Goal: Contribute content

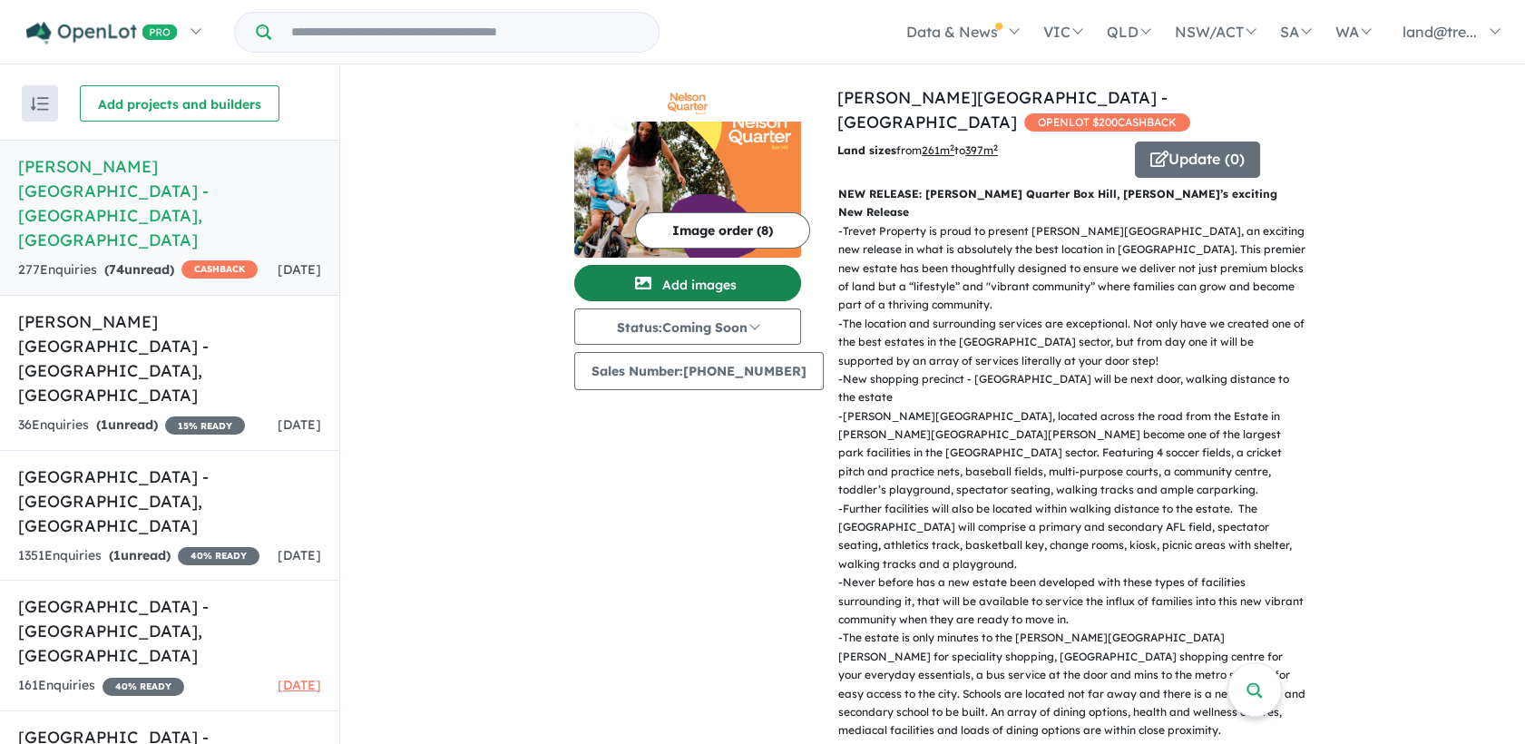
click at [657, 272] on span "button" at bounding box center [643, 283] width 38 height 29
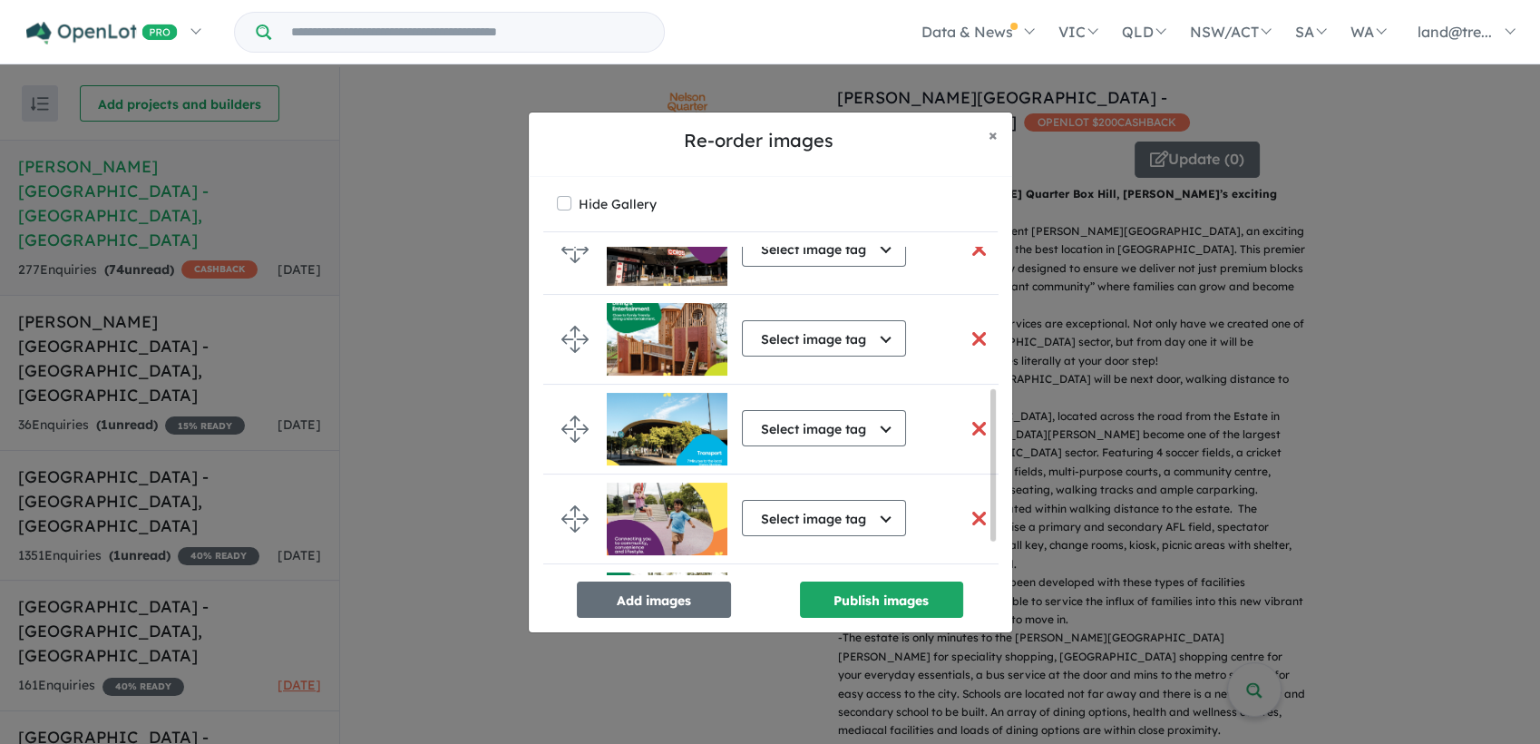
scroll to position [380, 0]
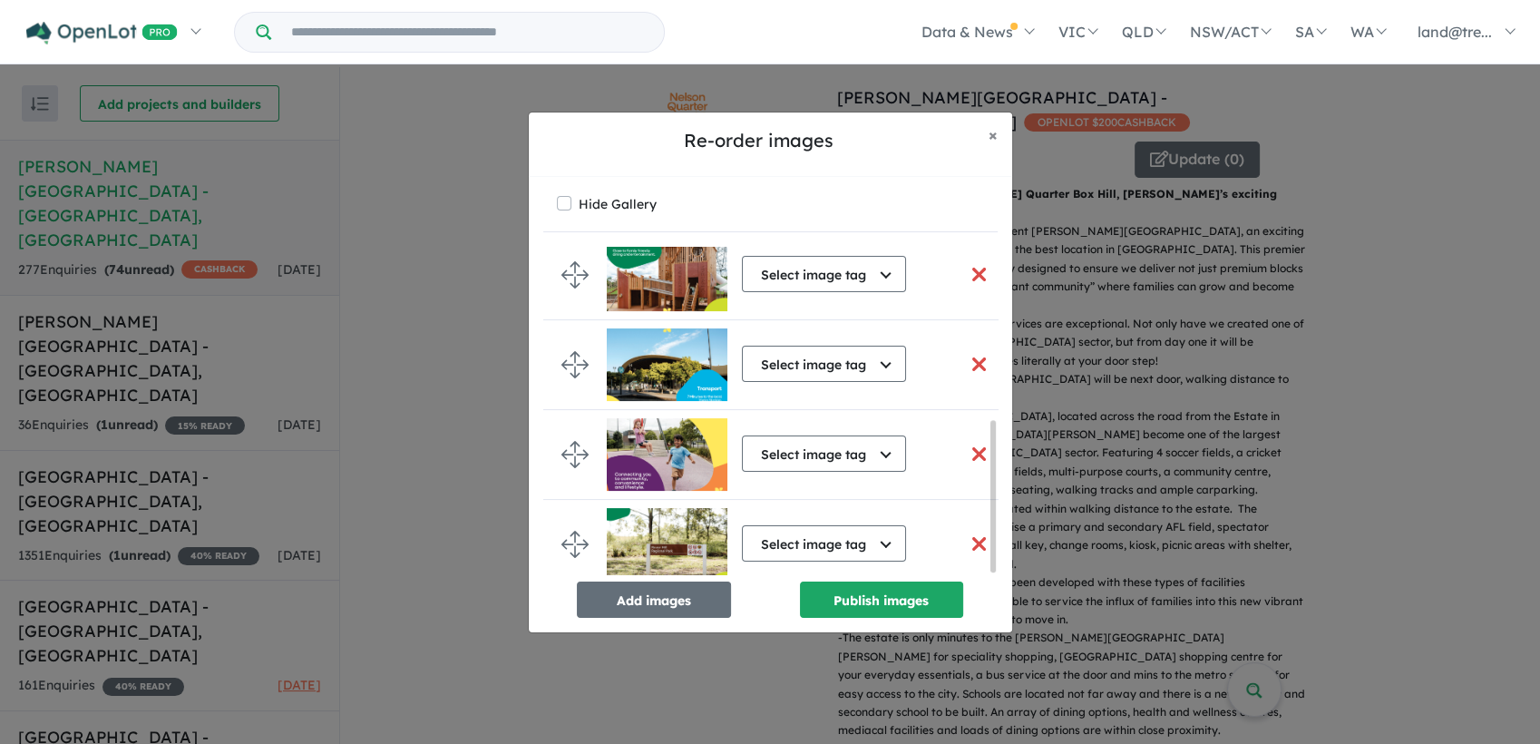
click at [977, 542] on button "button" at bounding box center [980, 543] width 38 height 39
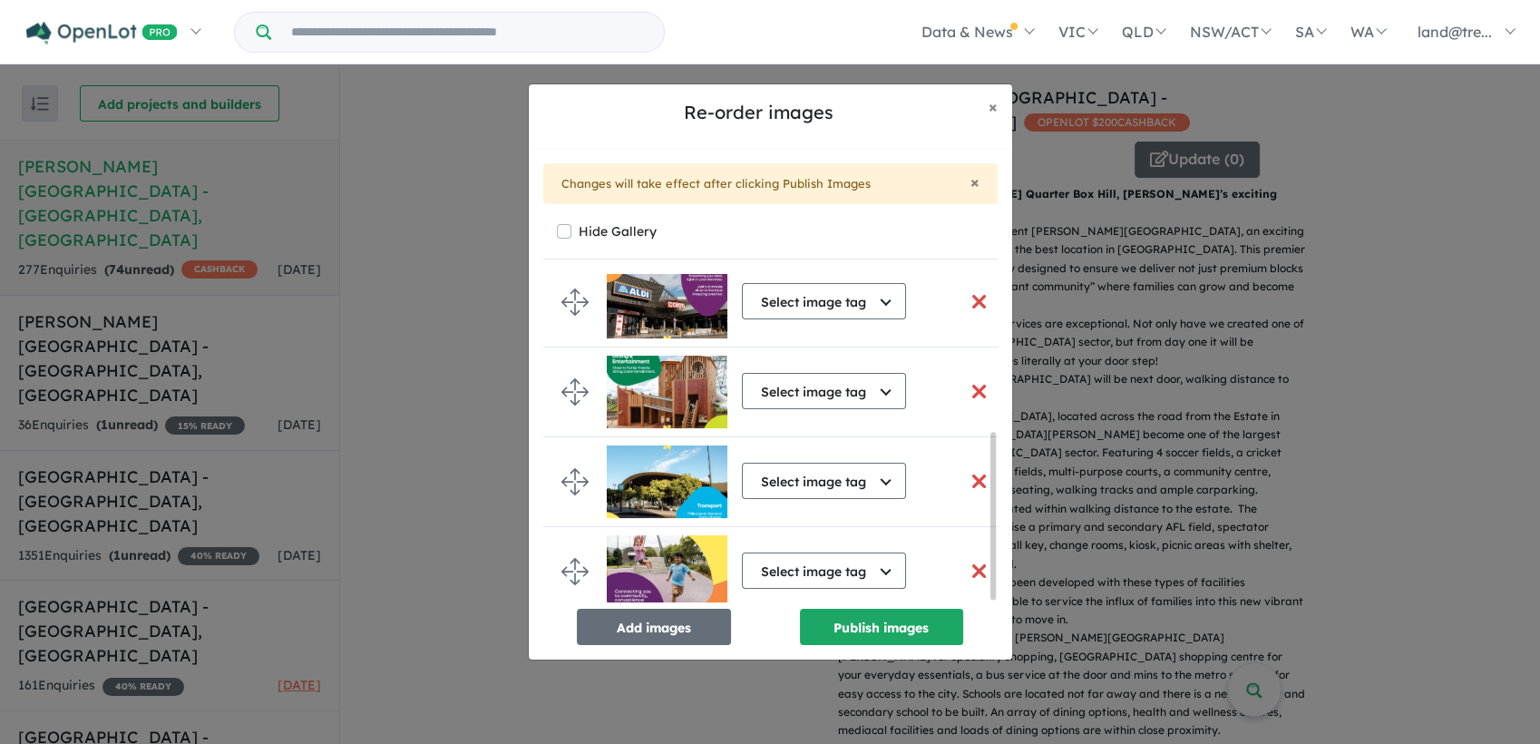
click at [976, 563] on button "button" at bounding box center [980, 571] width 38 height 39
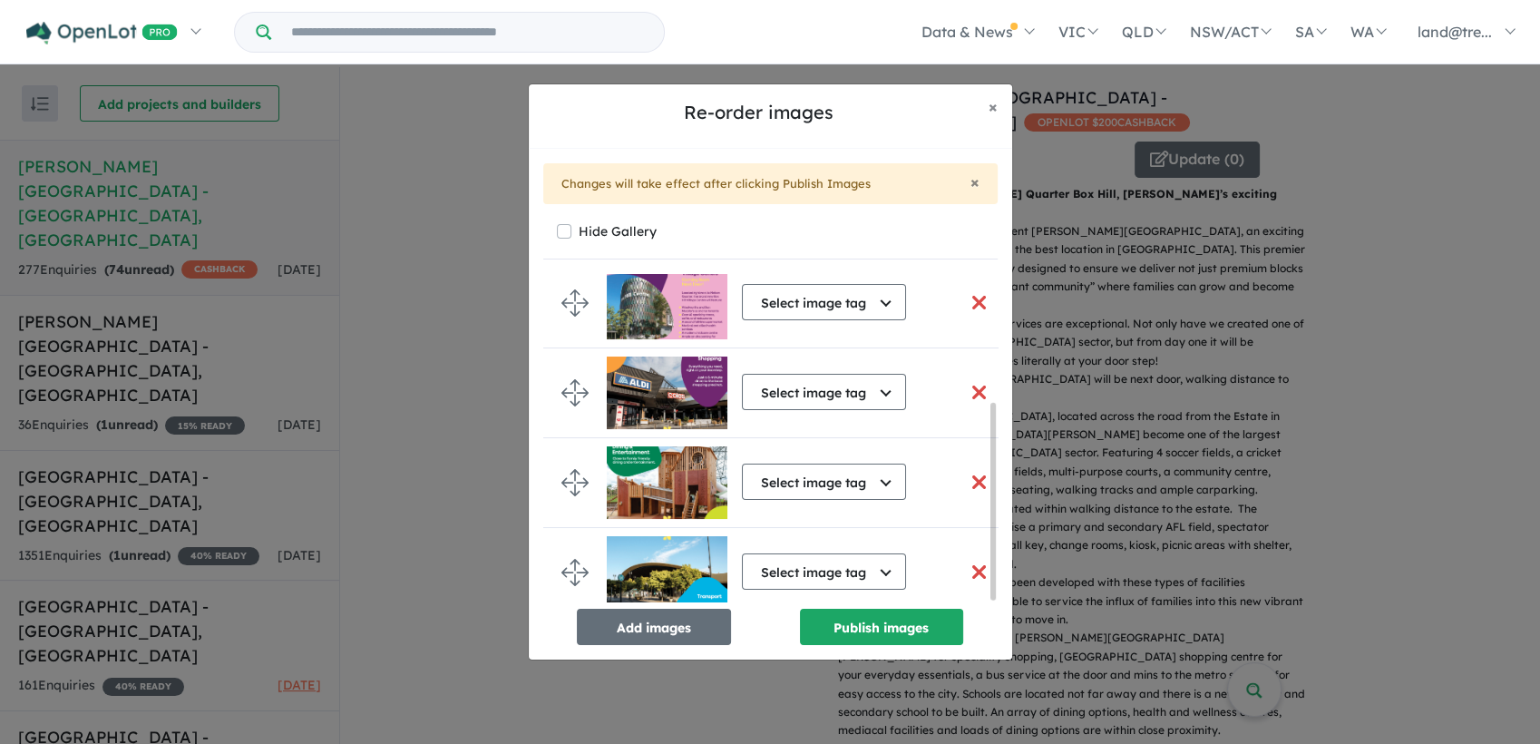
click at [973, 564] on button "button" at bounding box center [980, 571] width 38 height 39
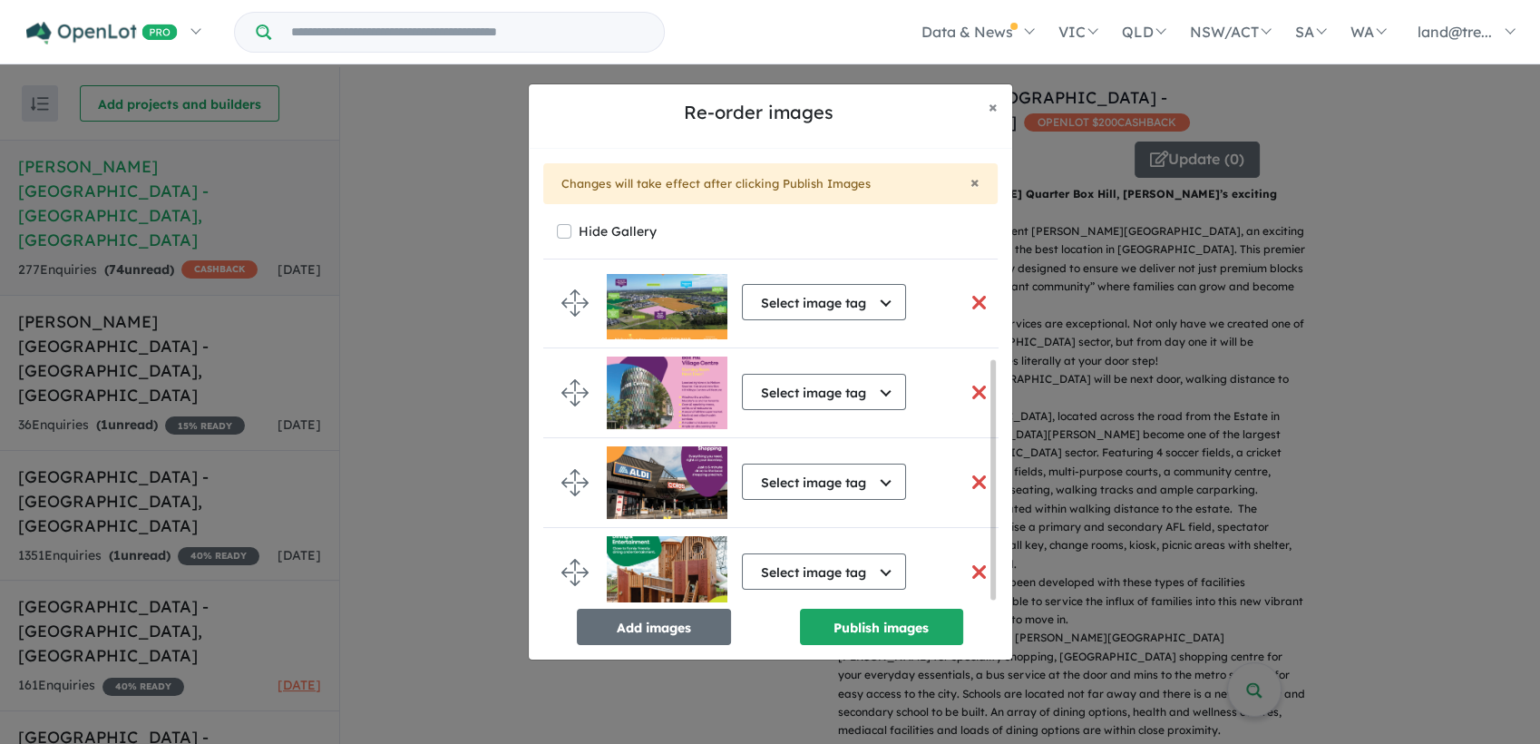
click at [973, 565] on button "button" at bounding box center [980, 571] width 38 height 39
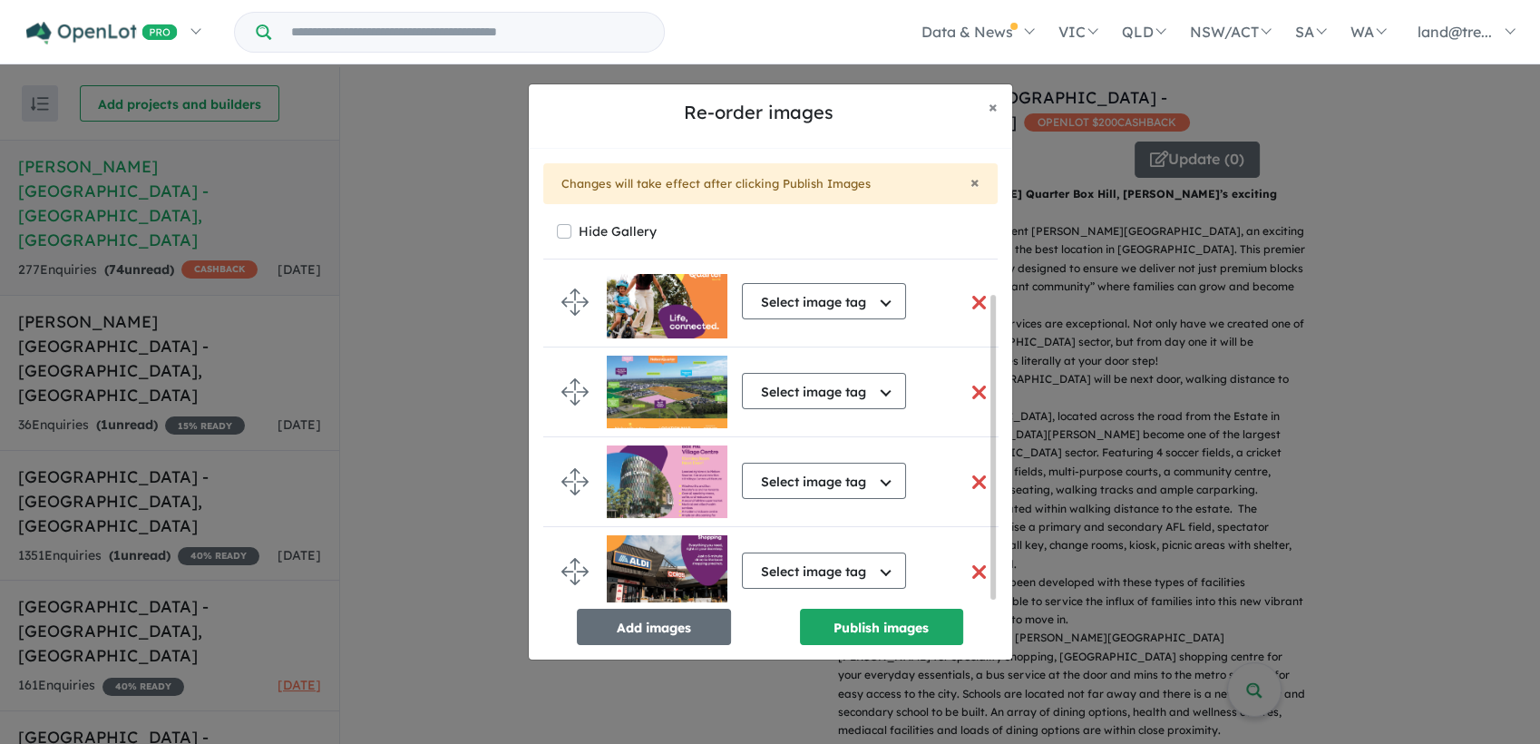
click at [975, 469] on button "button" at bounding box center [980, 482] width 38 height 39
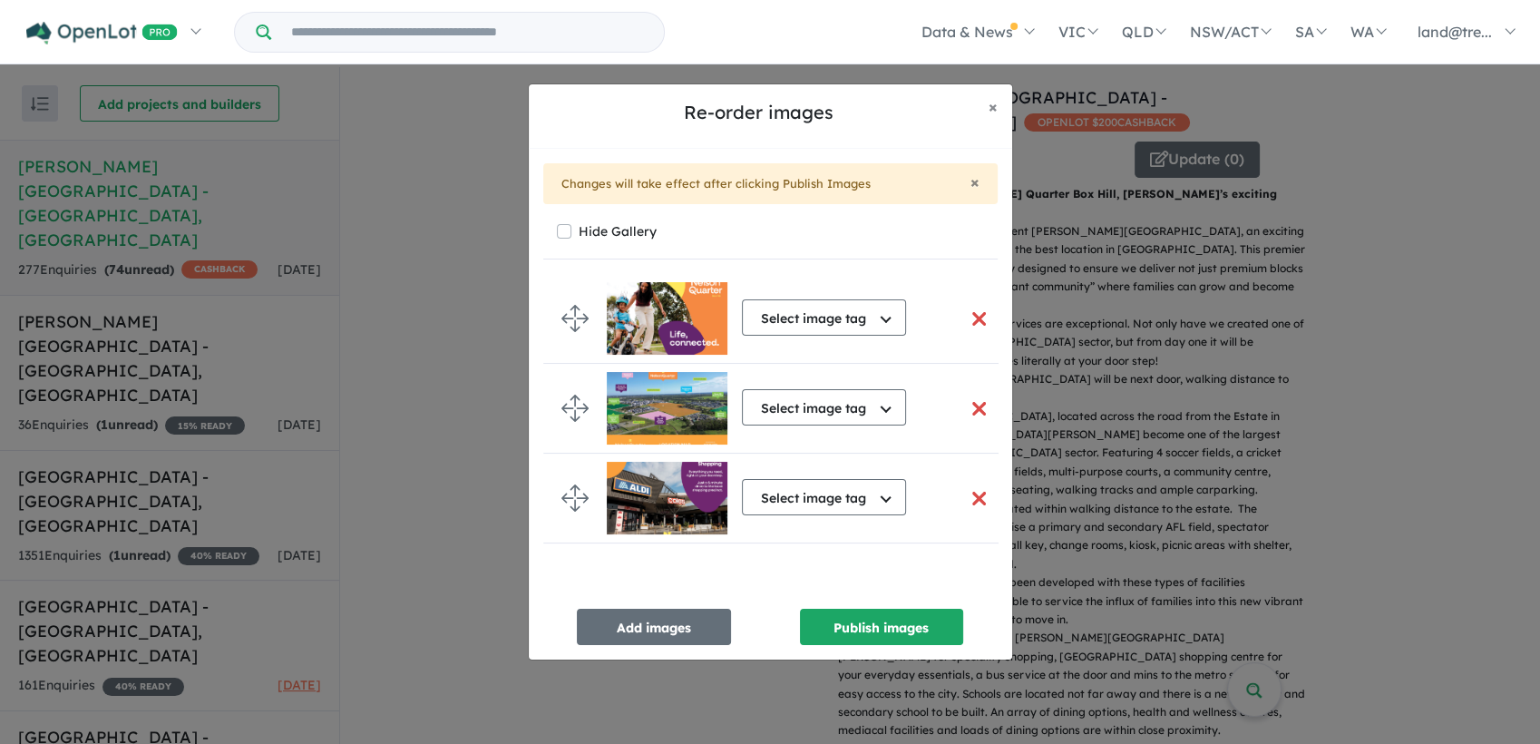
click at [972, 503] on button "button" at bounding box center [980, 498] width 38 height 39
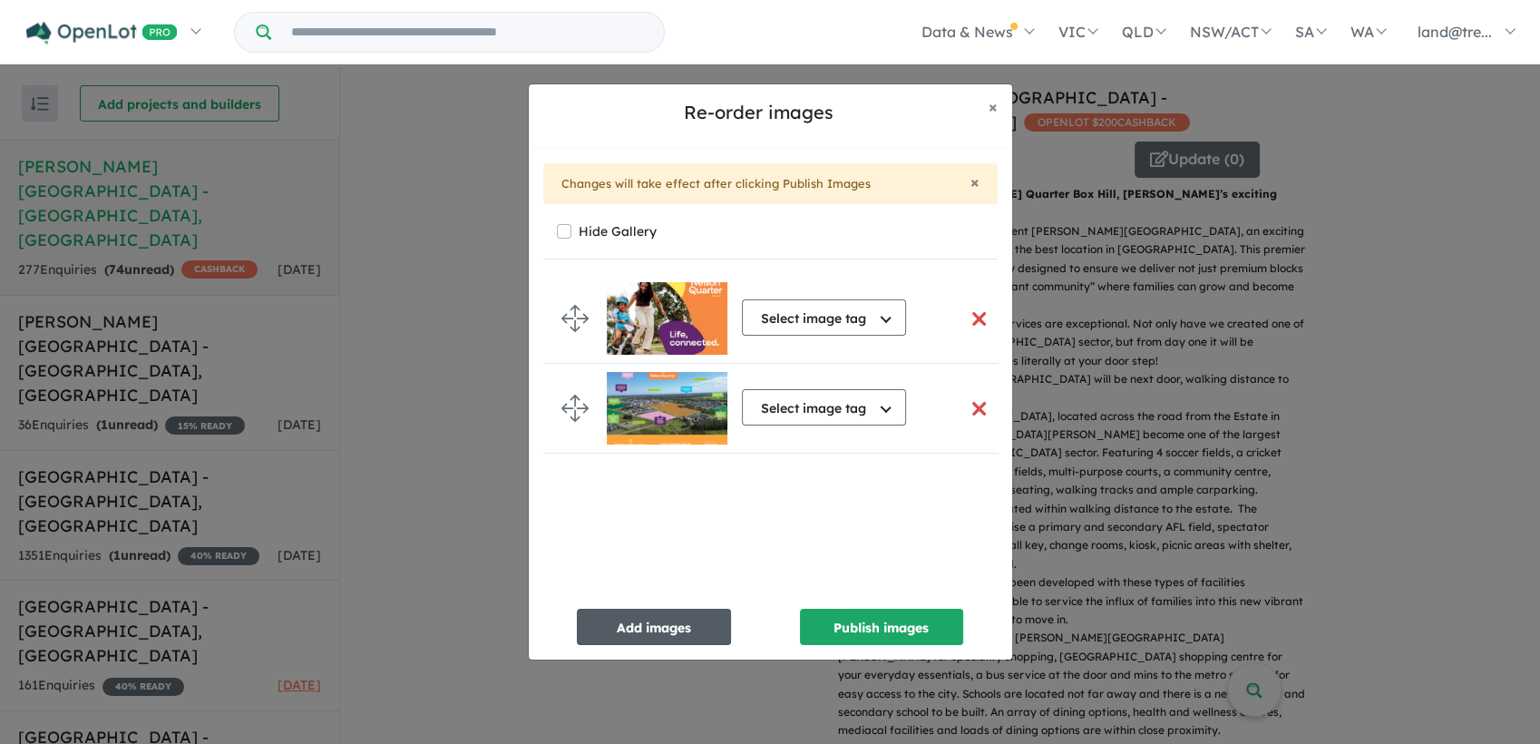
click at [634, 635] on button "Add images" at bounding box center [654, 627] width 154 height 36
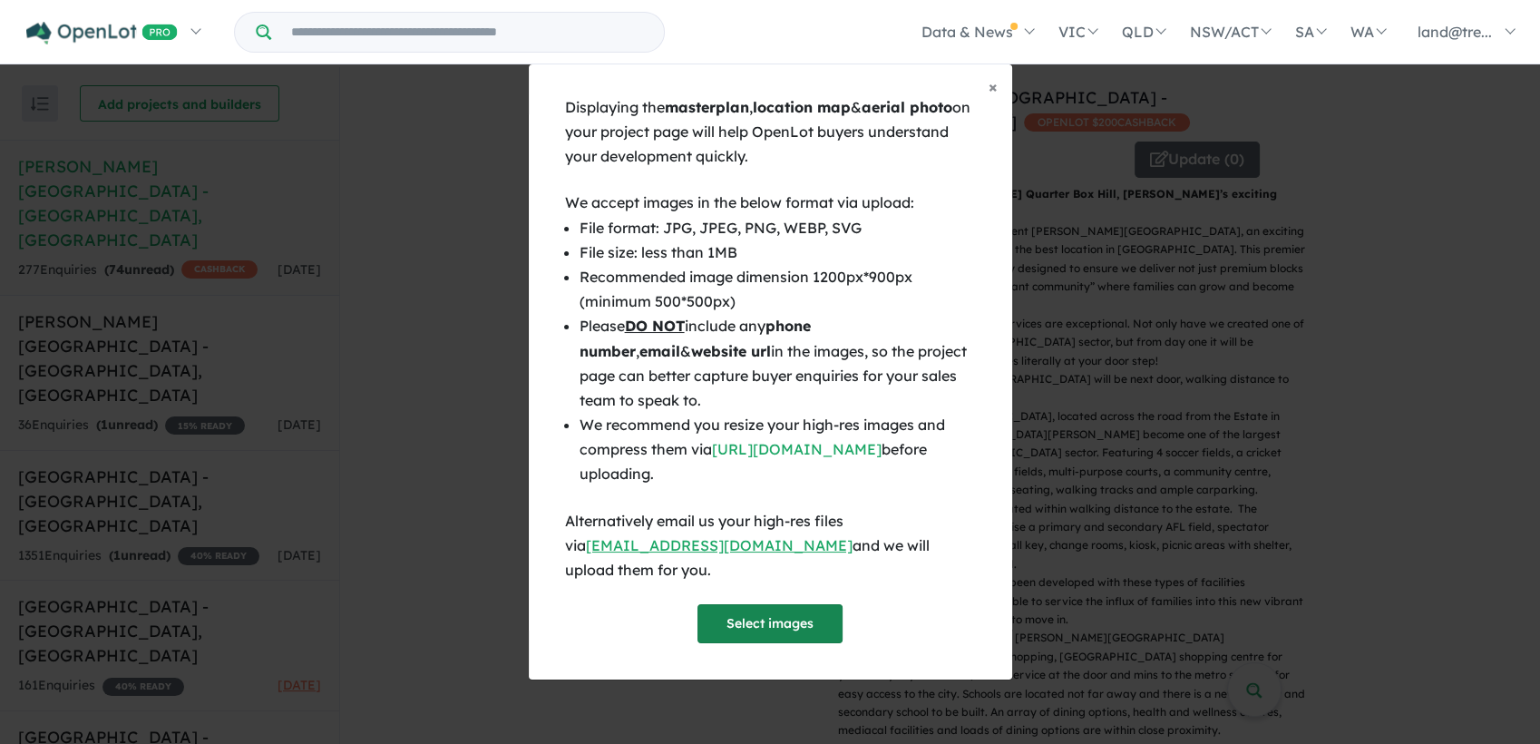
click at [768, 618] on button "Select images" at bounding box center [770, 623] width 145 height 39
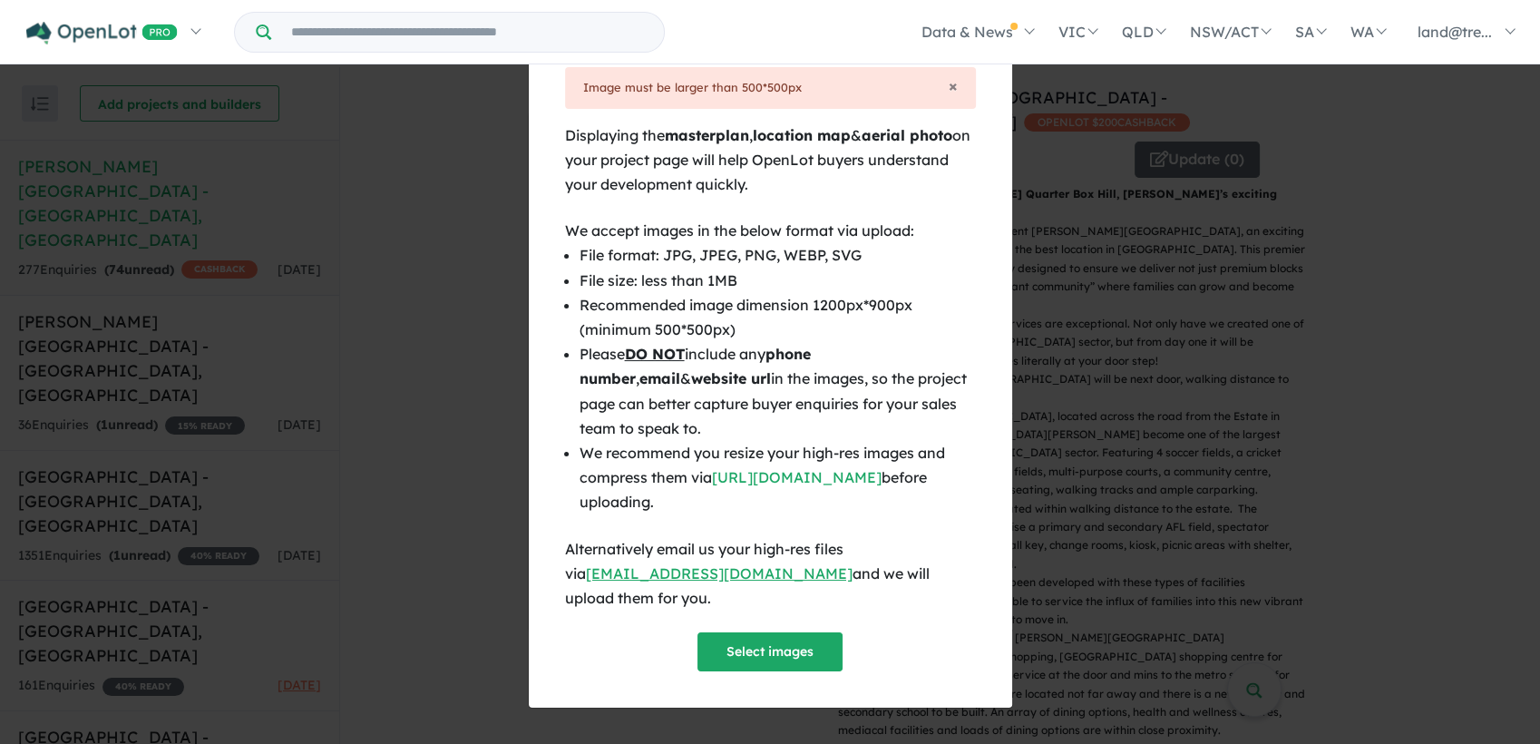
click at [992, 69] on span "×" at bounding box center [993, 58] width 9 height 21
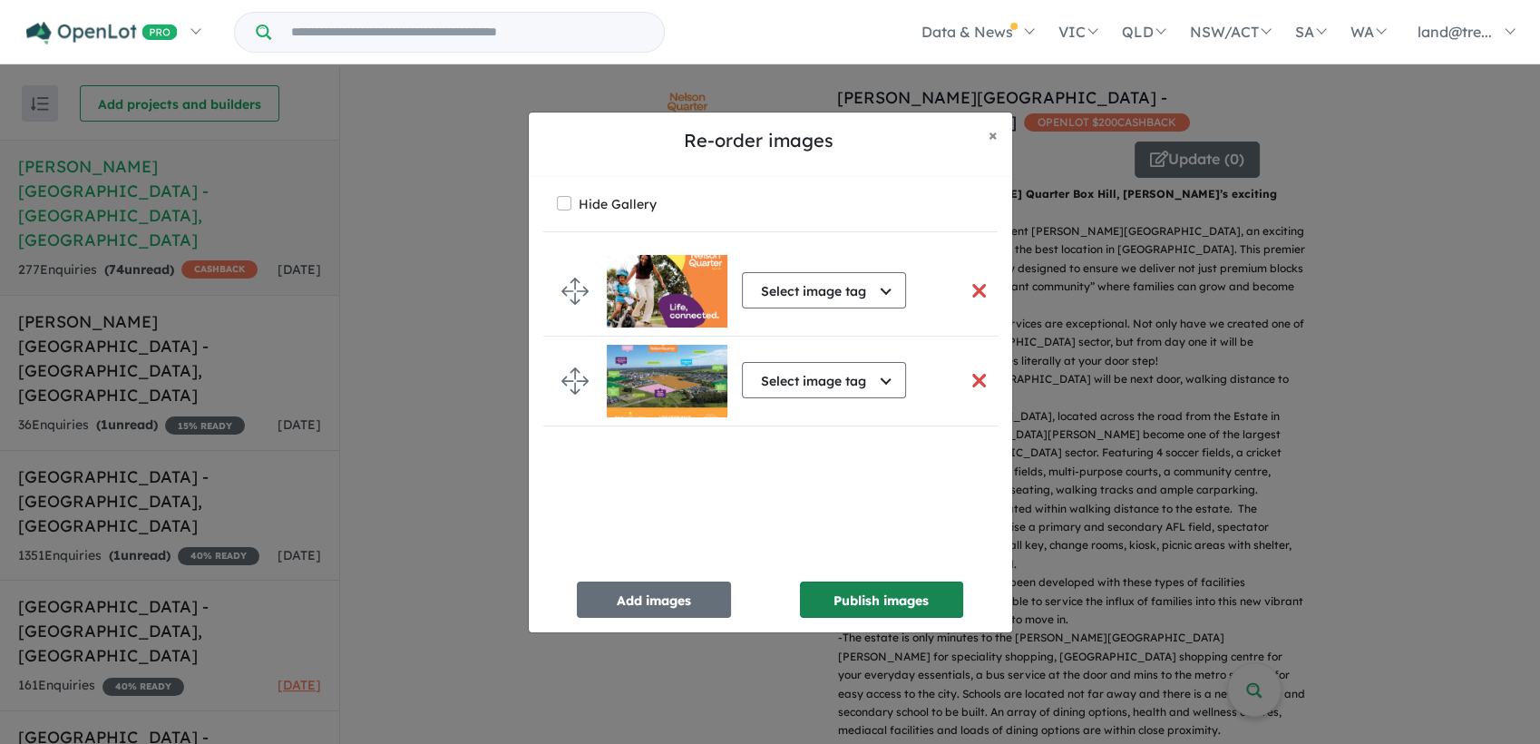
click at [842, 606] on button "Publish images" at bounding box center [881, 600] width 163 height 36
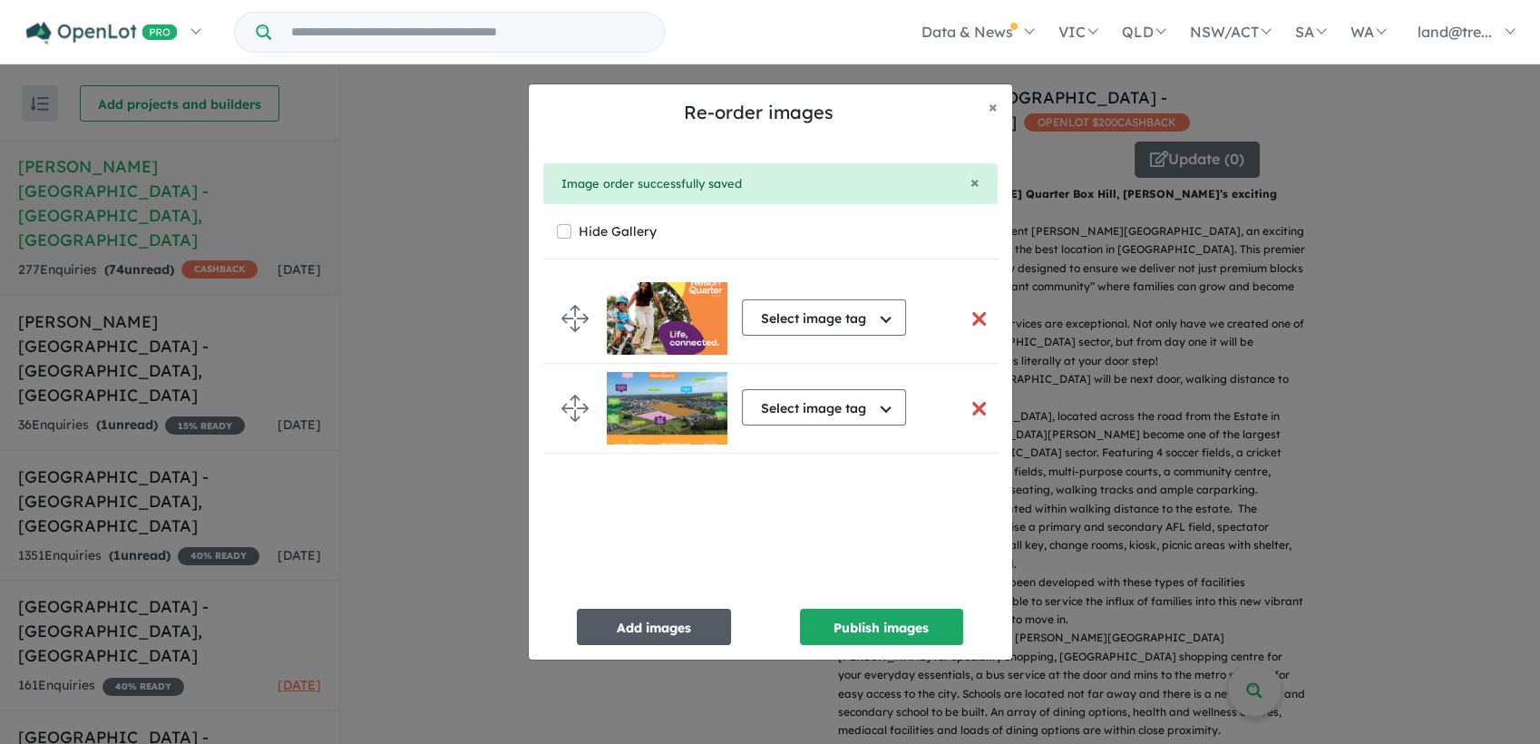
click at [660, 636] on button "Add images" at bounding box center [654, 627] width 154 height 36
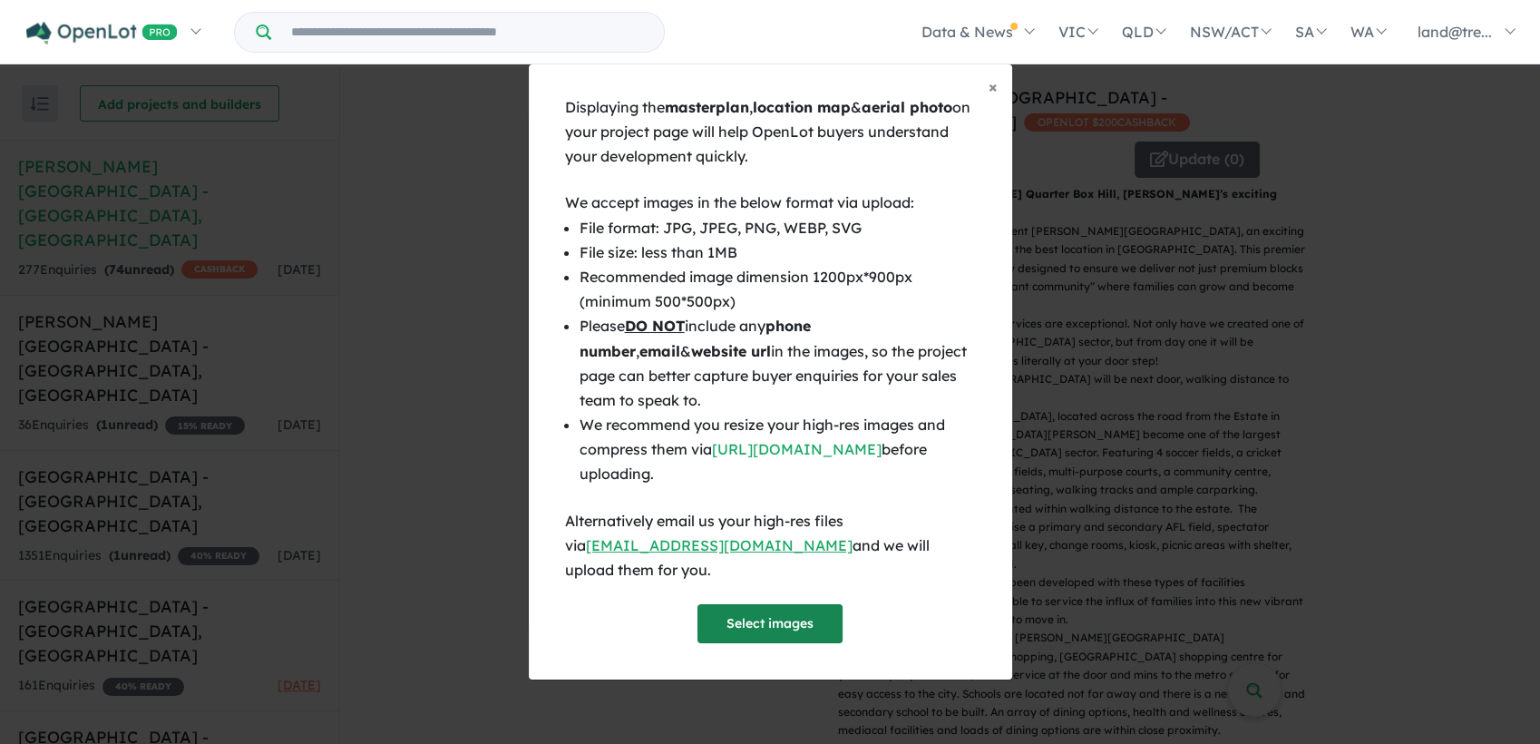
click at [748, 615] on button "Select images" at bounding box center [770, 623] width 145 height 39
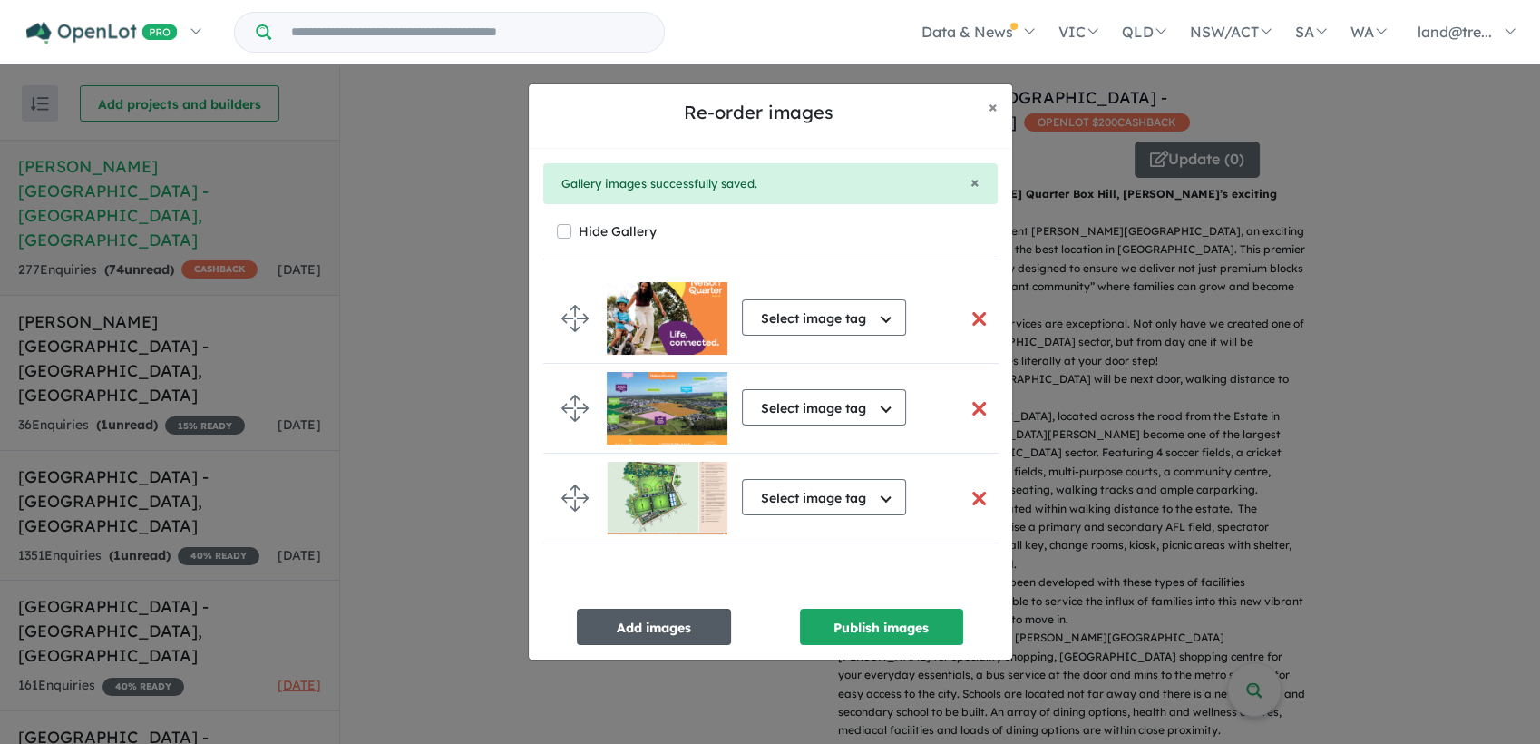
click at [694, 635] on button "Add images" at bounding box center [654, 627] width 154 height 36
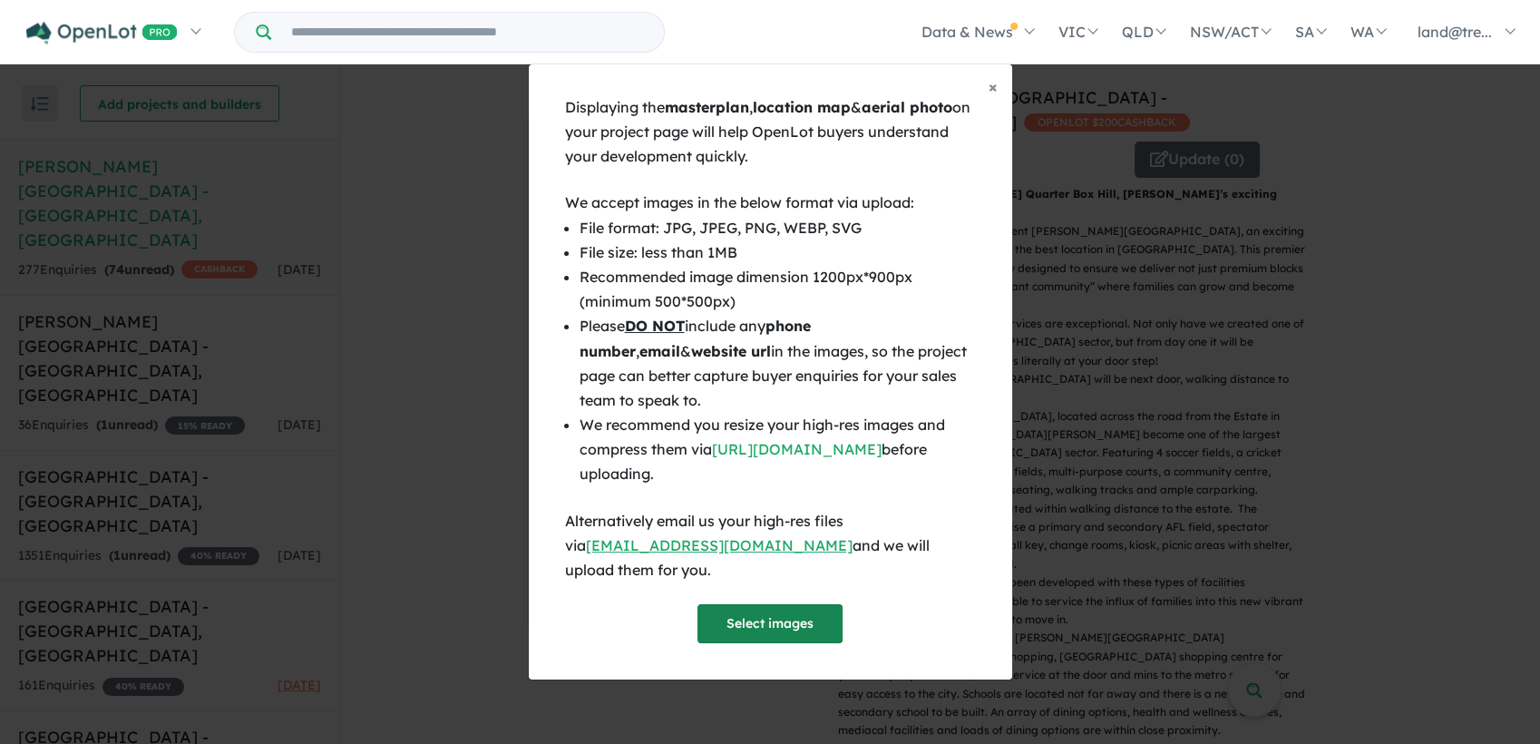
click at [748, 619] on button "Select images" at bounding box center [770, 623] width 145 height 39
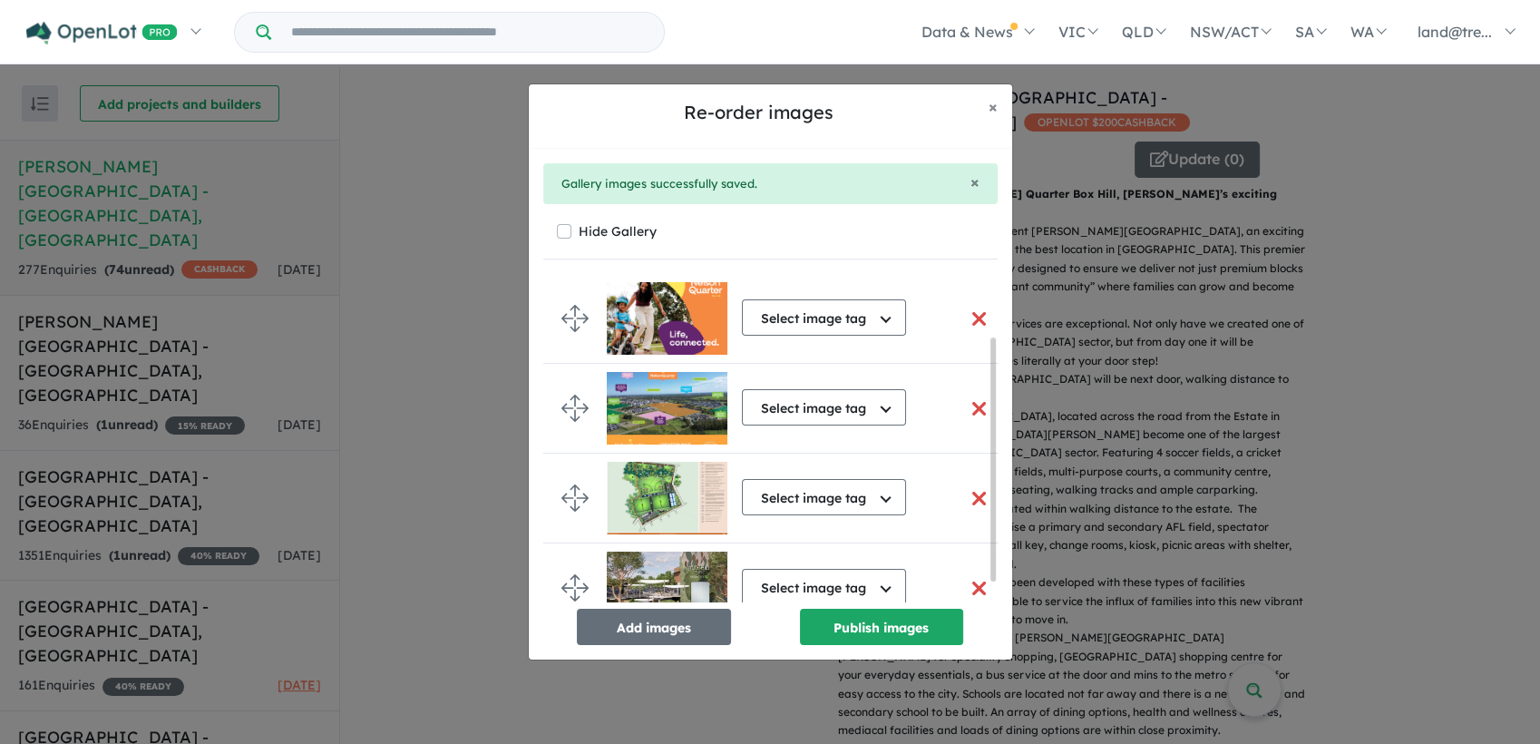
scroll to position [111, 0]
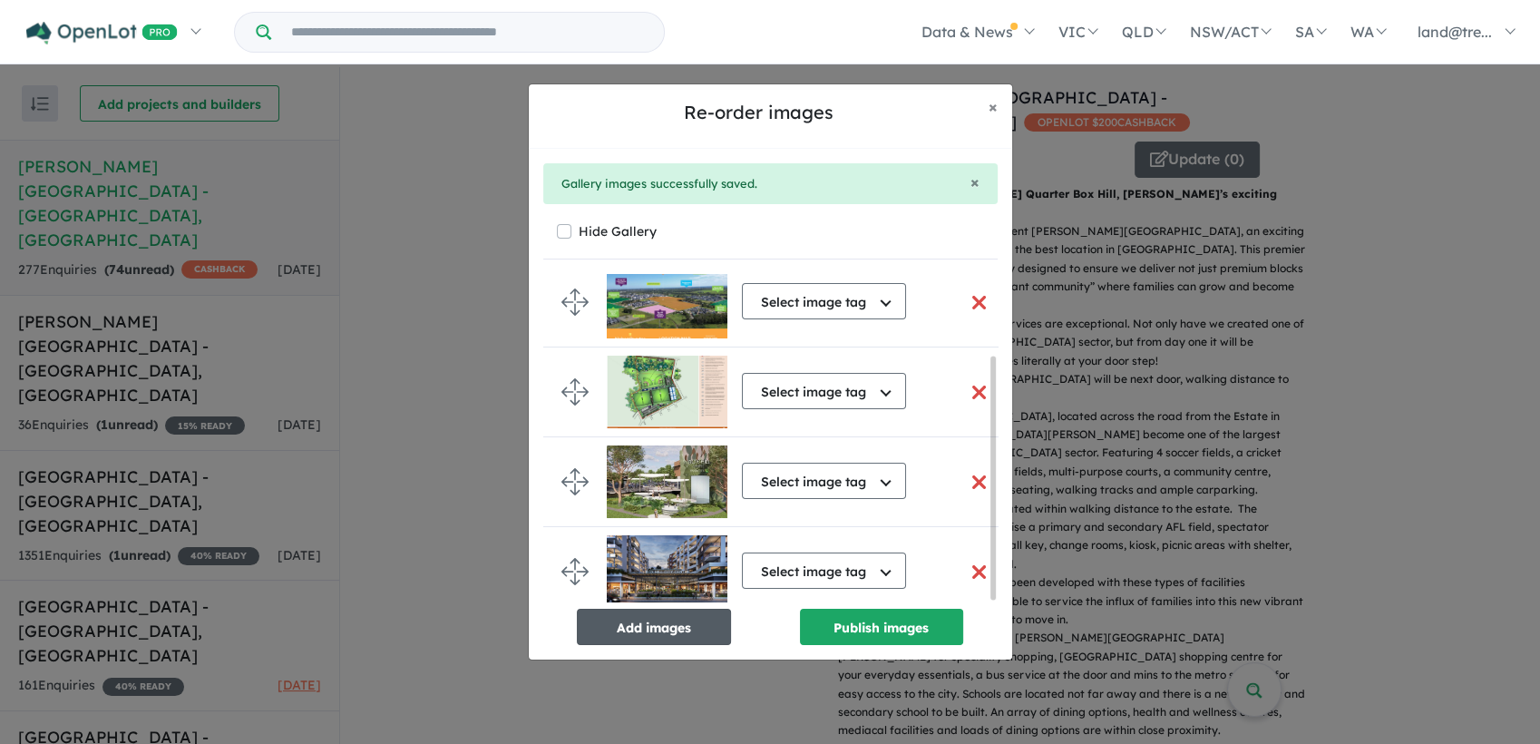
click at [650, 631] on button "Add images" at bounding box center [654, 627] width 154 height 36
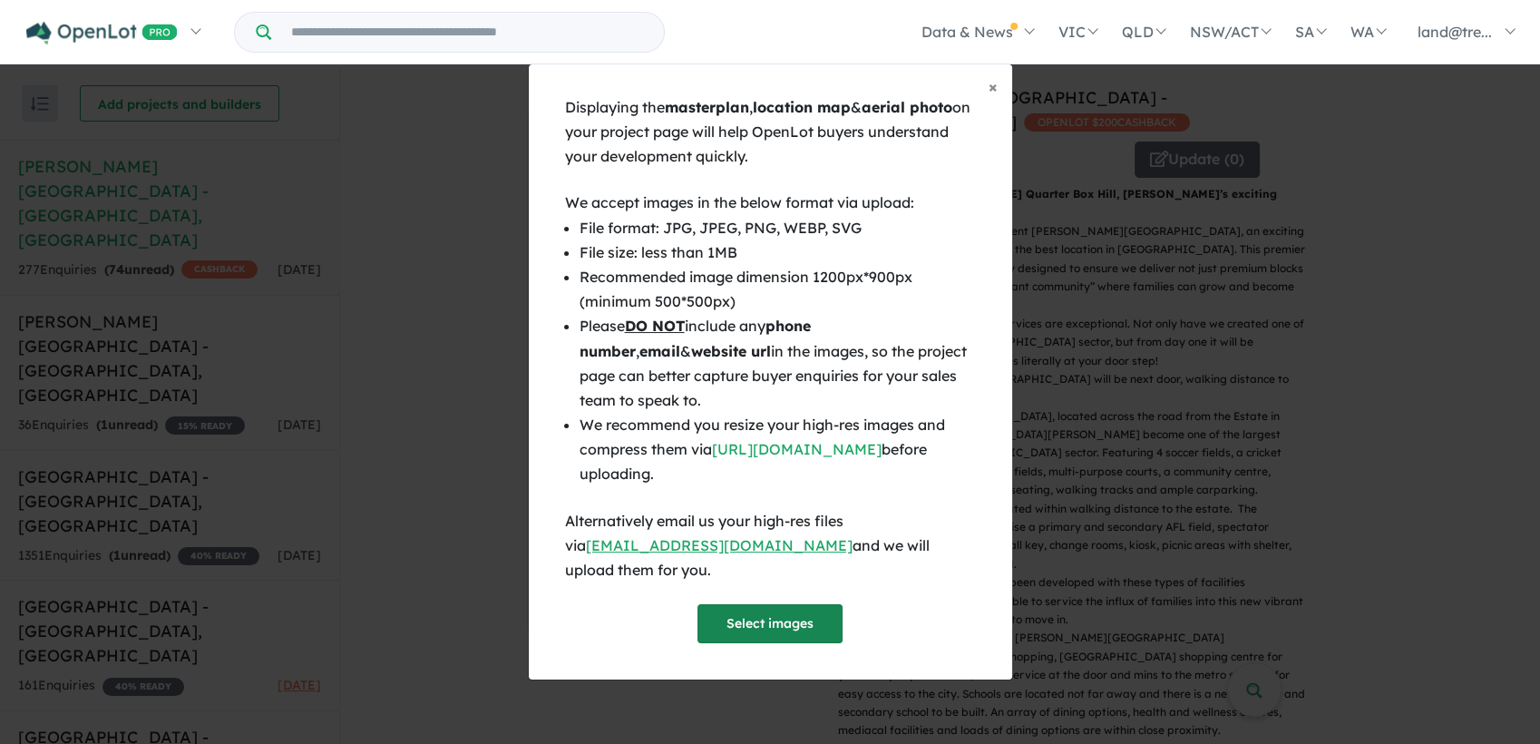
click at [740, 618] on button "Select images" at bounding box center [770, 623] width 145 height 39
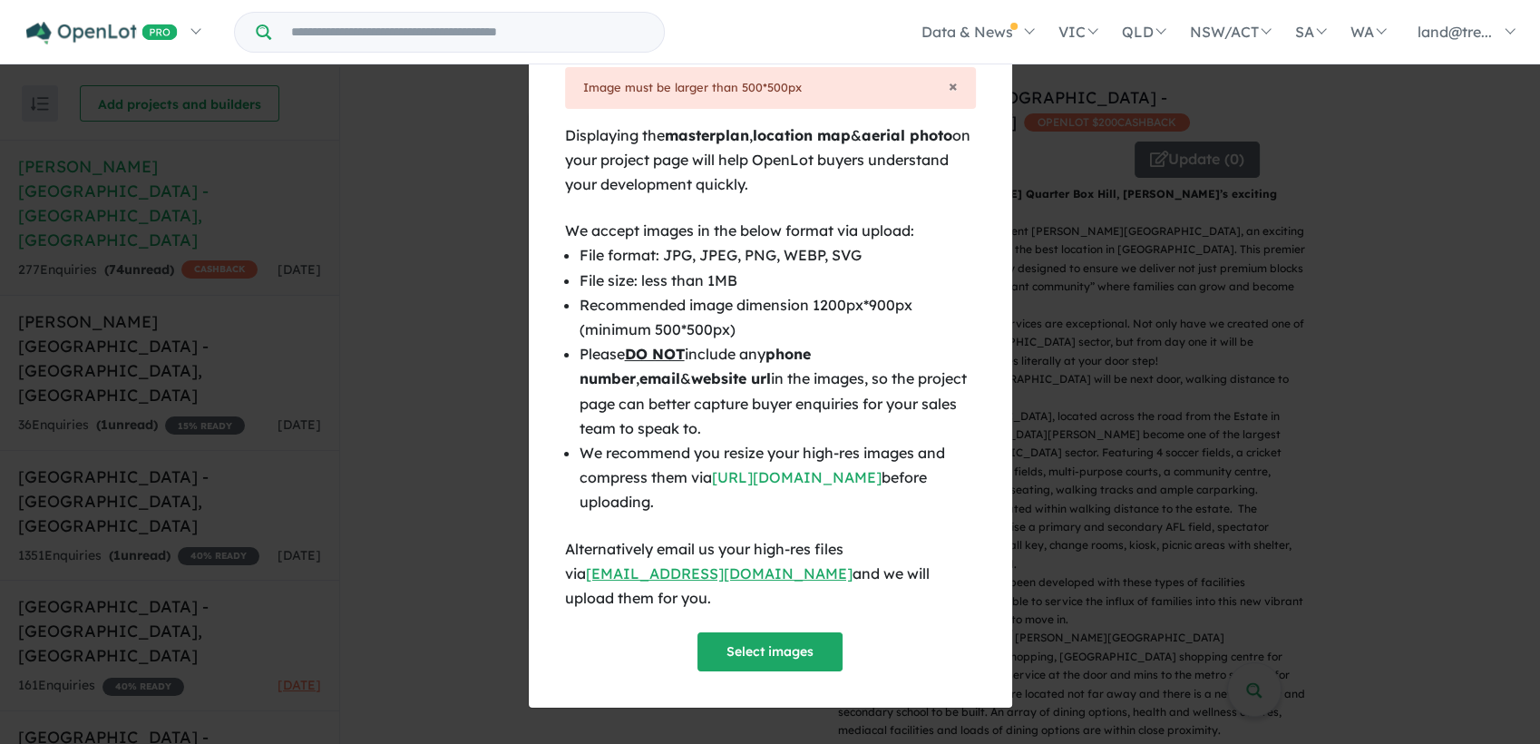
click at [993, 69] on span "×" at bounding box center [993, 58] width 9 height 21
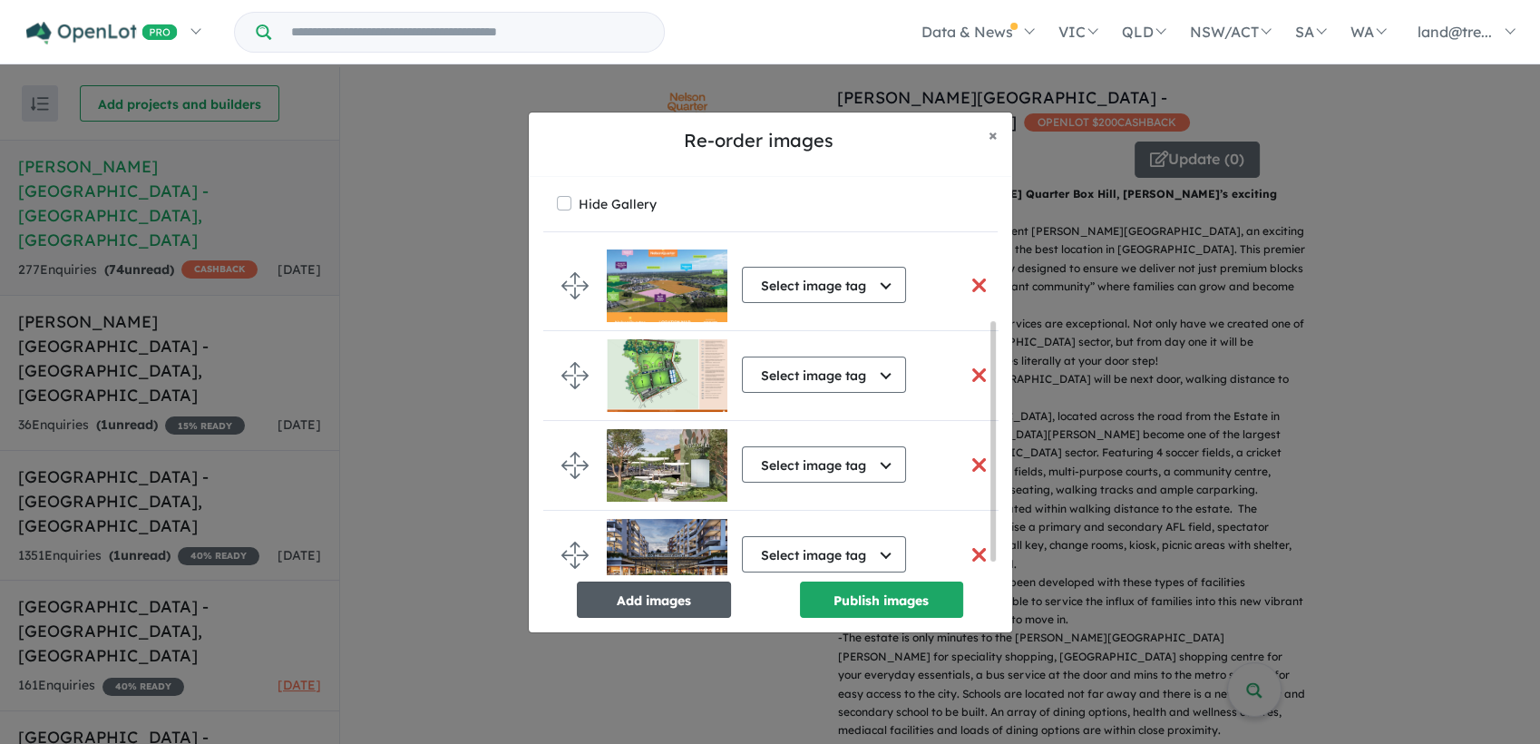
click at [666, 603] on button "Add images" at bounding box center [654, 600] width 154 height 36
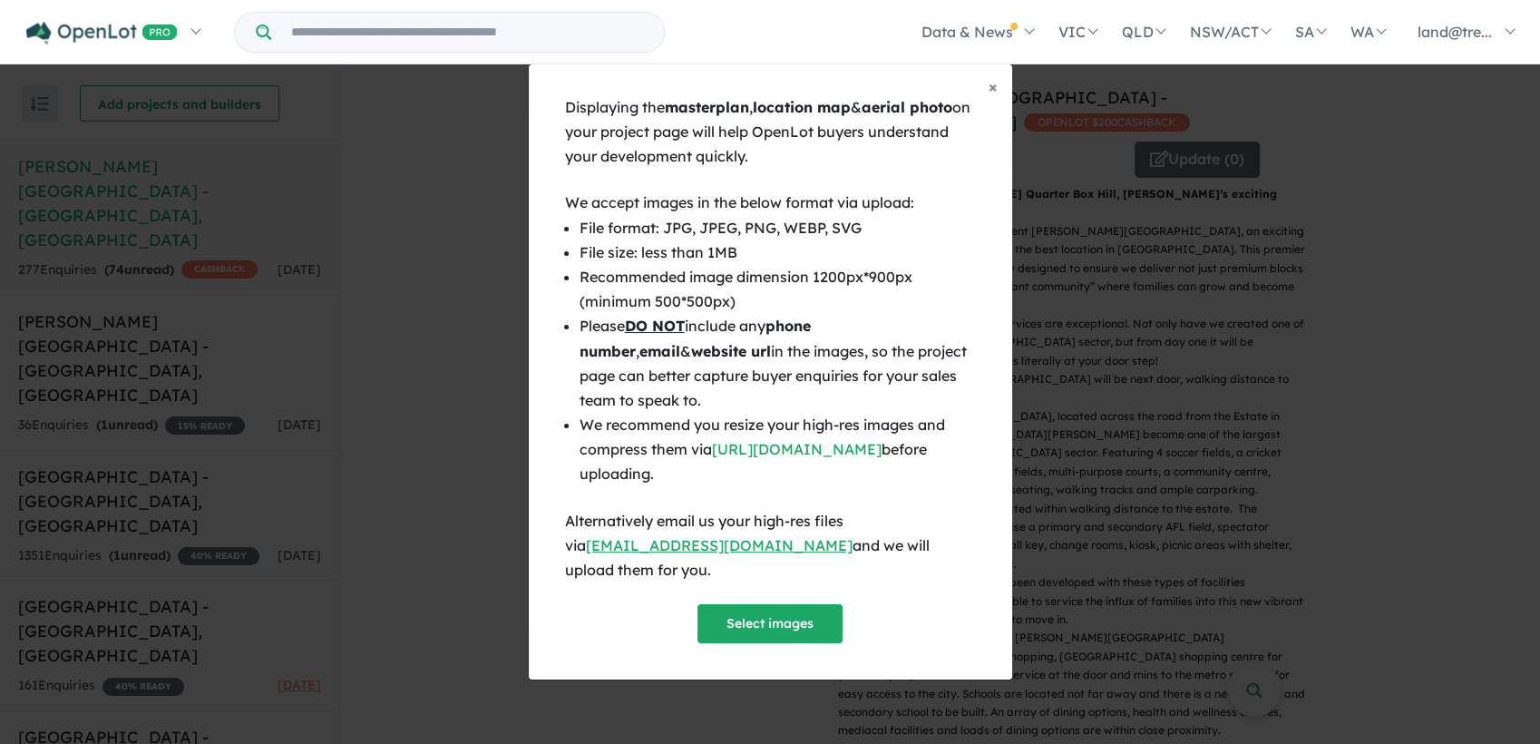
scroll to position [99, 0]
click at [773, 613] on button "Select images" at bounding box center [770, 623] width 145 height 39
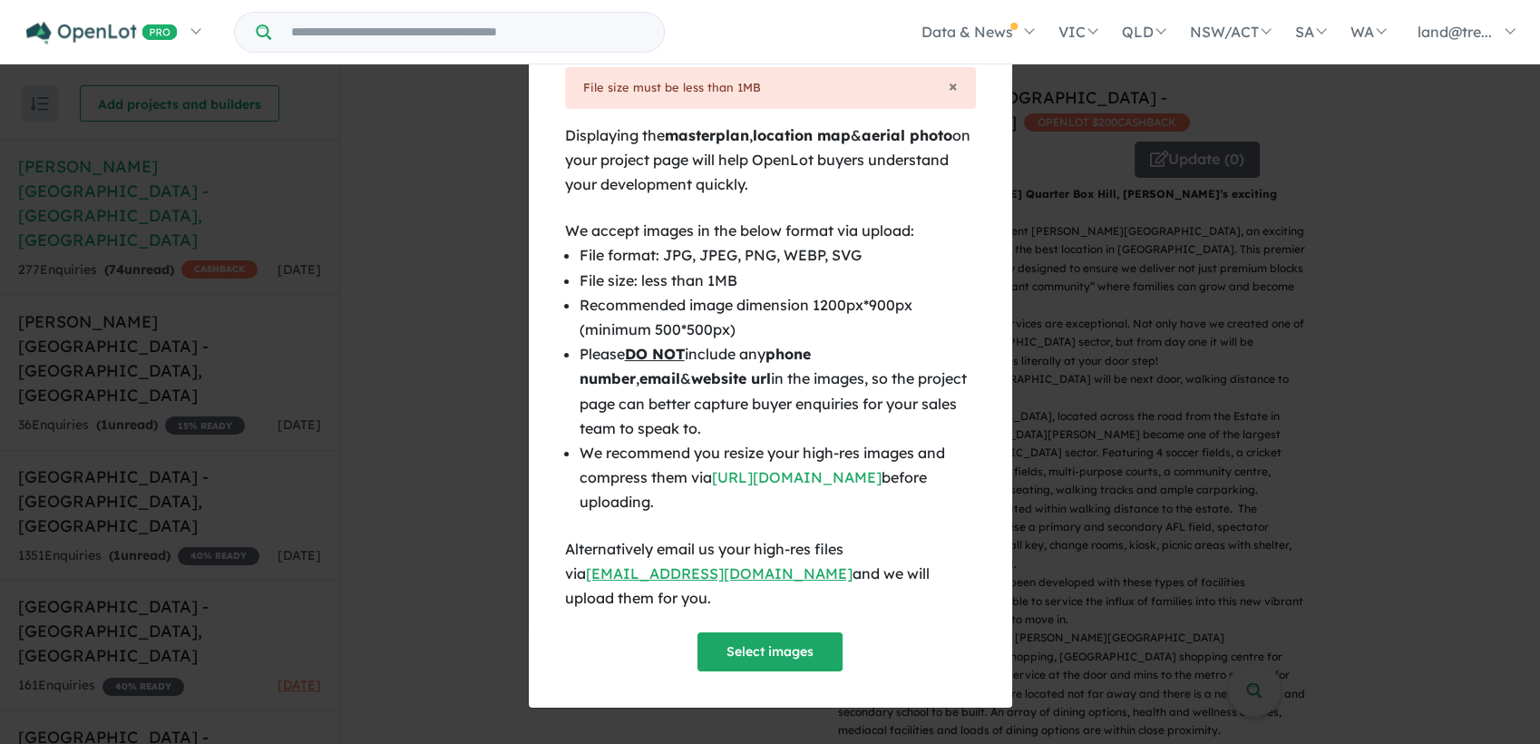
click at [993, 69] on span "×" at bounding box center [993, 58] width 9 height 21
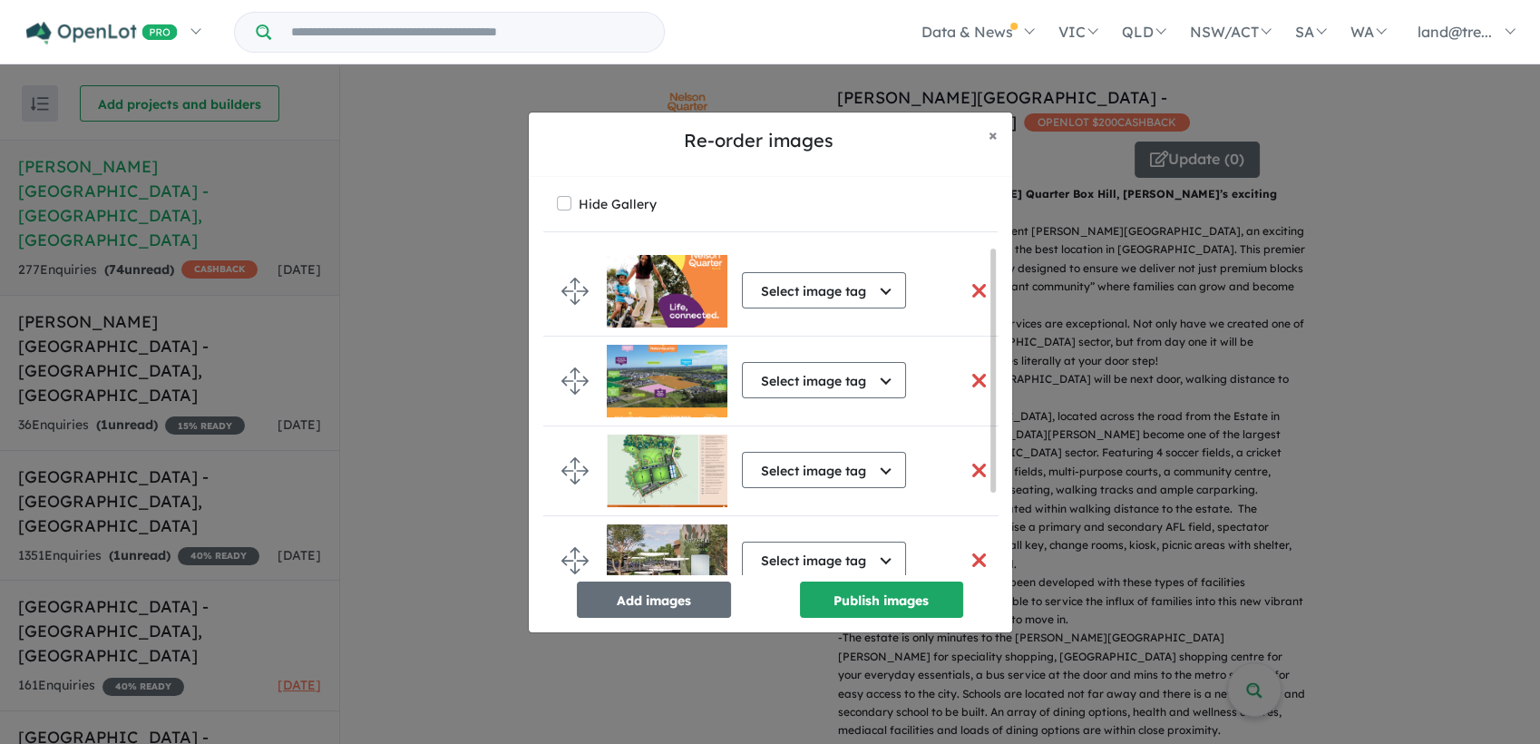
scroll to position [111, 0]
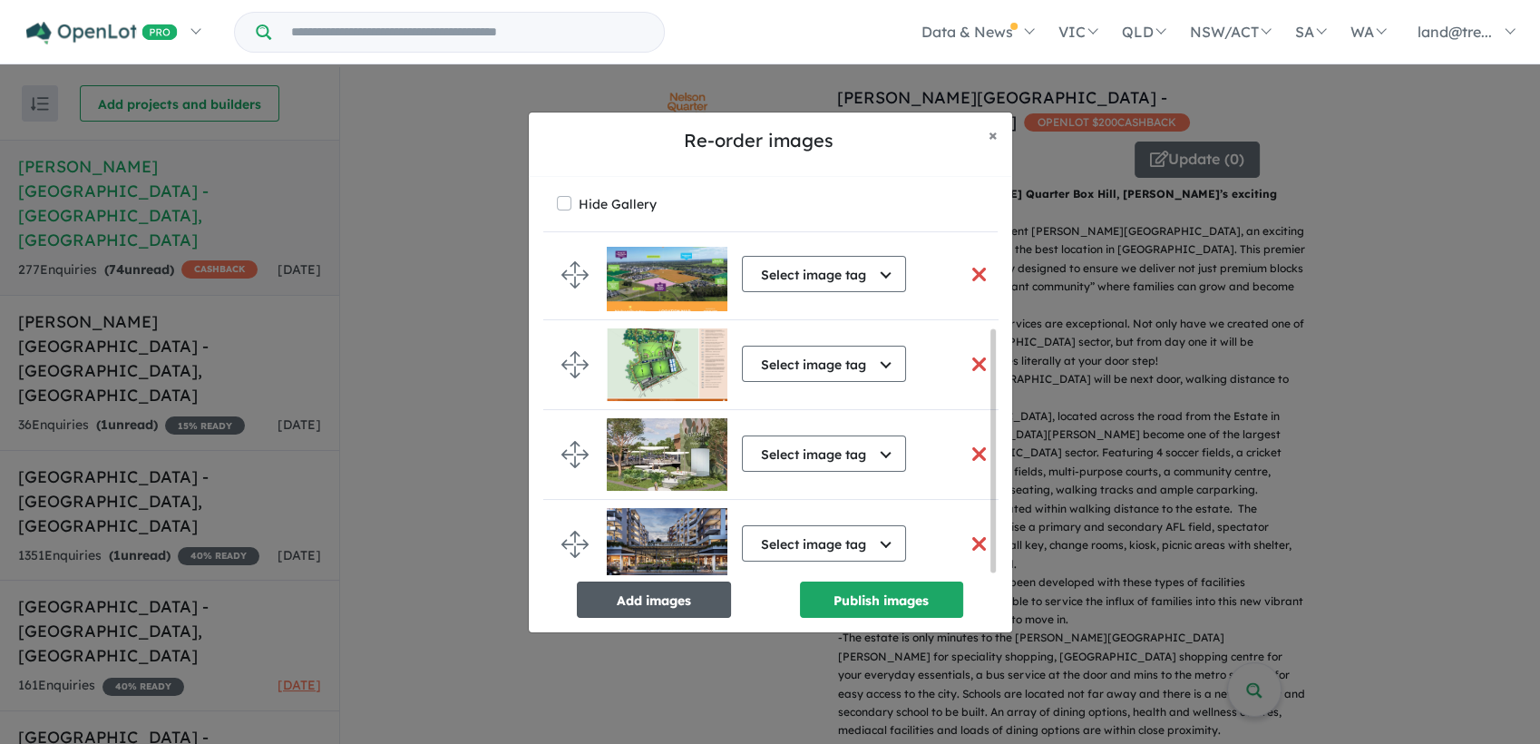
click at [675, 611] on button "Add images" at bounding box center [654, 600] width 154 height 36
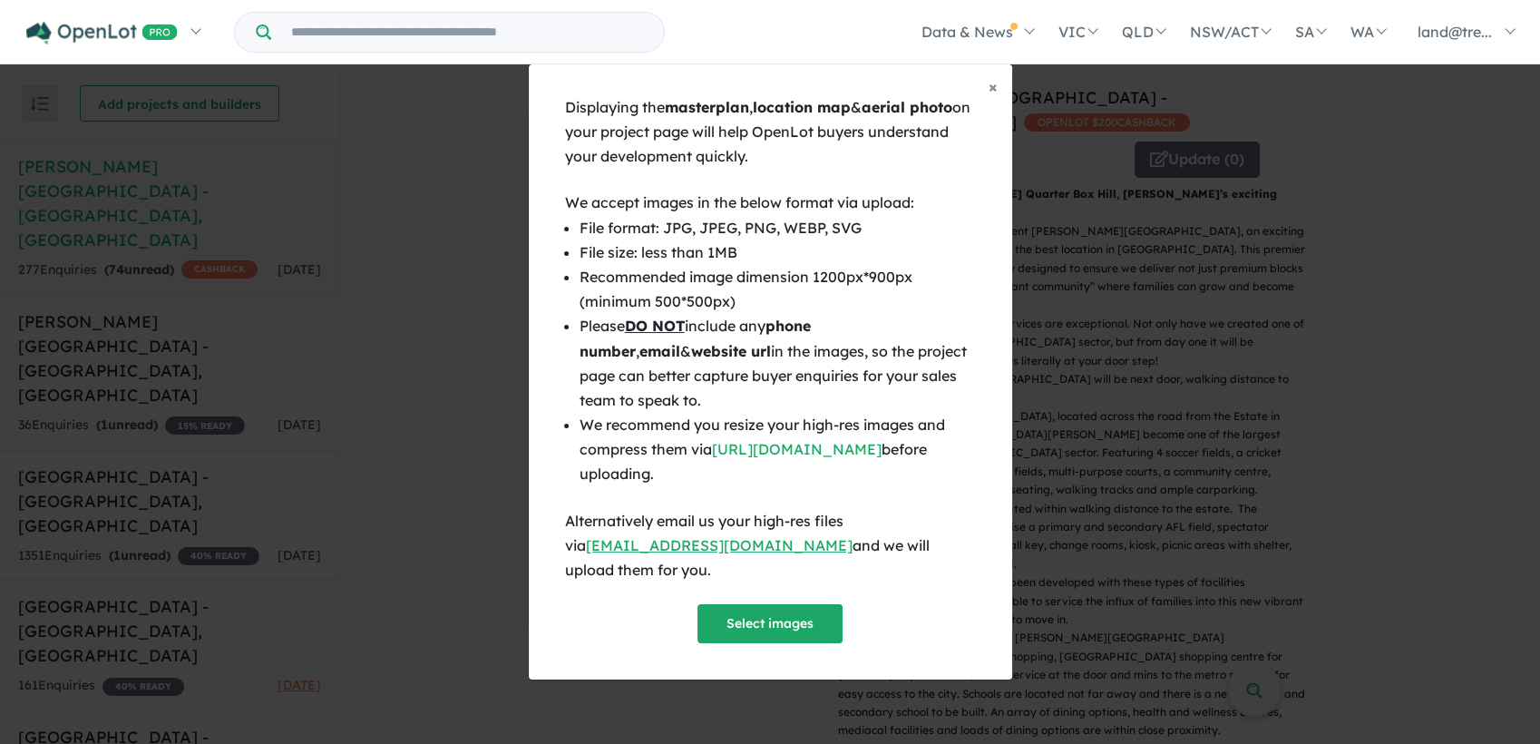
scroll to position [107, 0]
click at [781, 628] on button "Select images" at bounding box center [770, 623] width 145 height 39
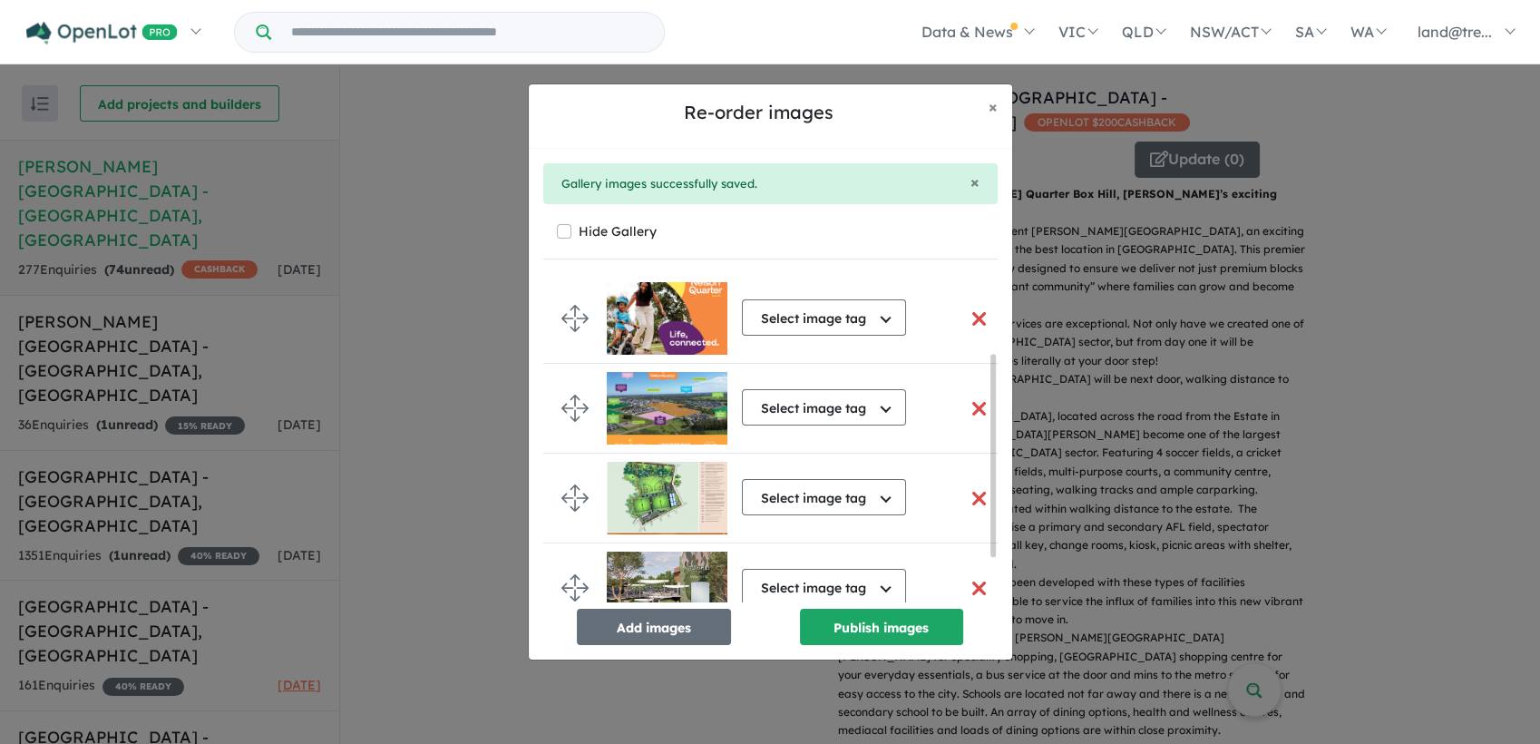
scroll to position [200, 0]
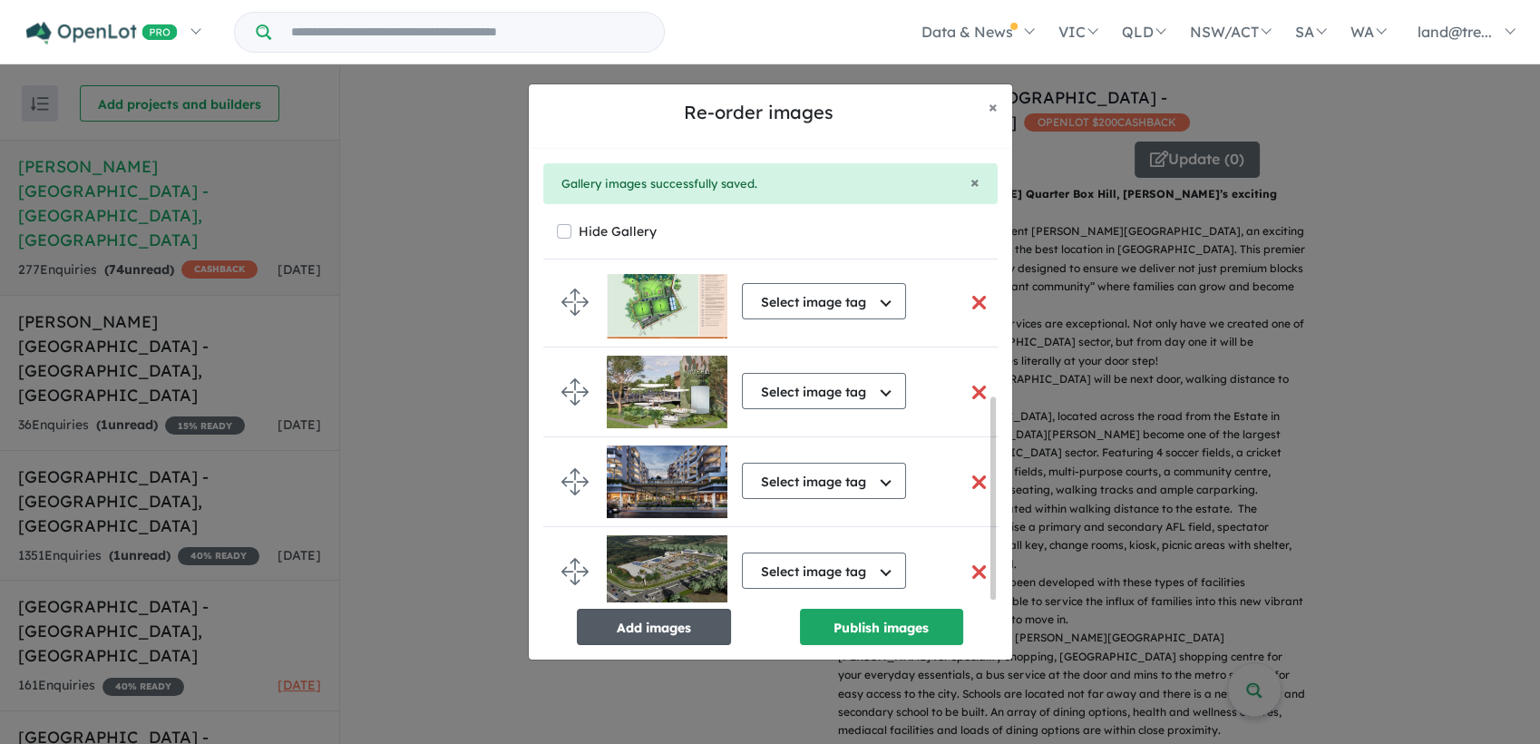
click at [666, 640] on button "Add images" at bounding box center [654, 627] width 154 height 36
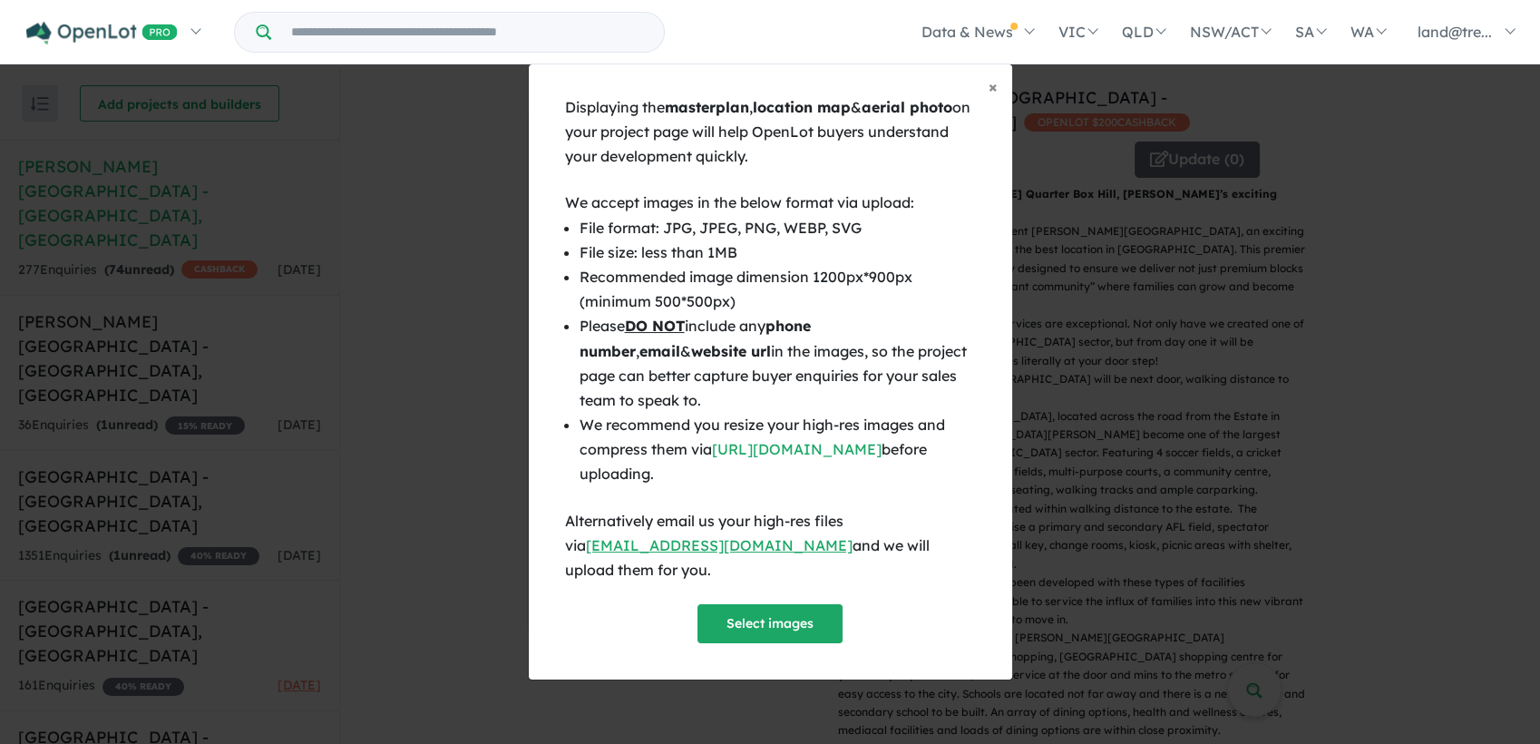
scroll to position [196, 0]
click at [766, 621] on button "Select images" at bounding box center [770, 623] width 145 height 39
click at [994, 97] on span "×" at bounding box center [993, 86] width 9 height 21
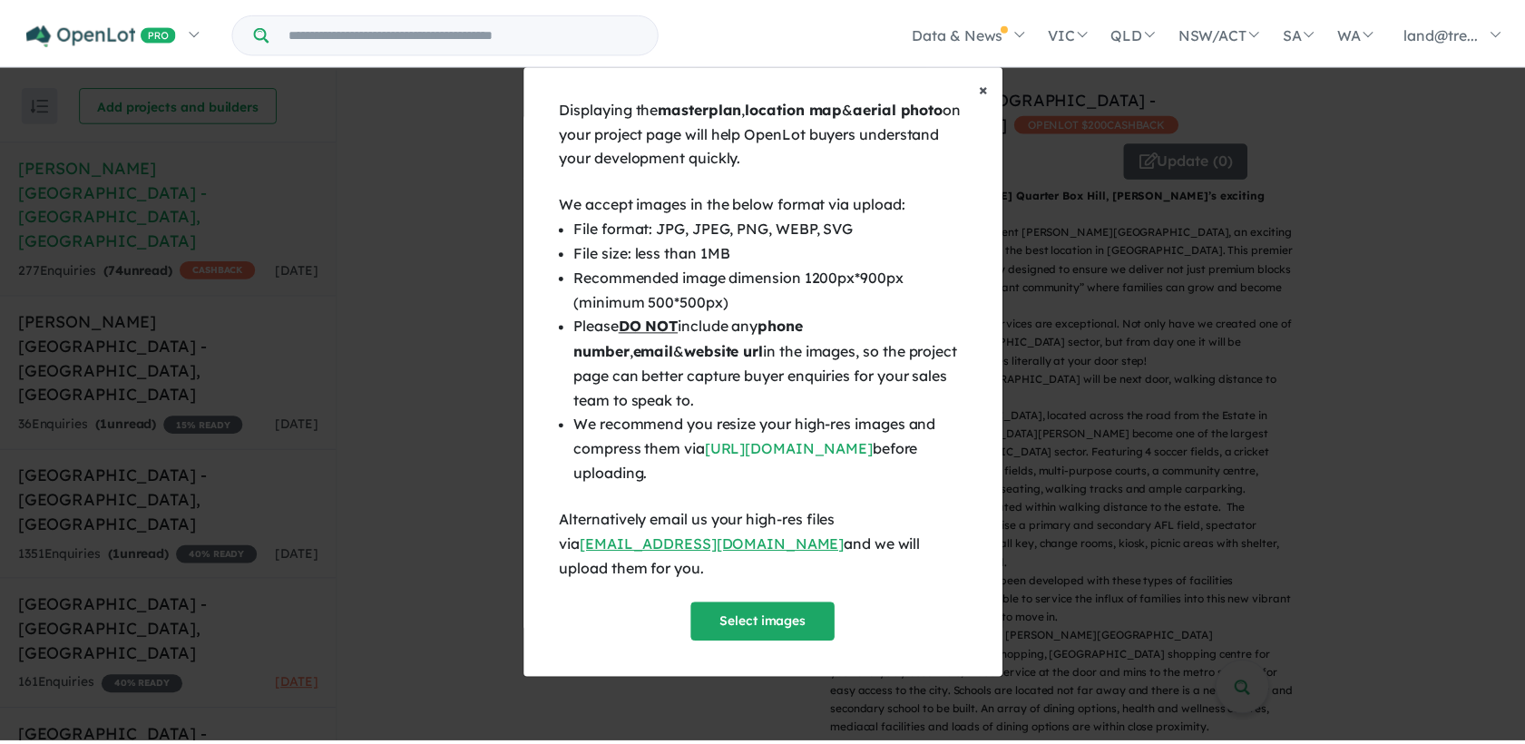
scroll to position [192, 0]
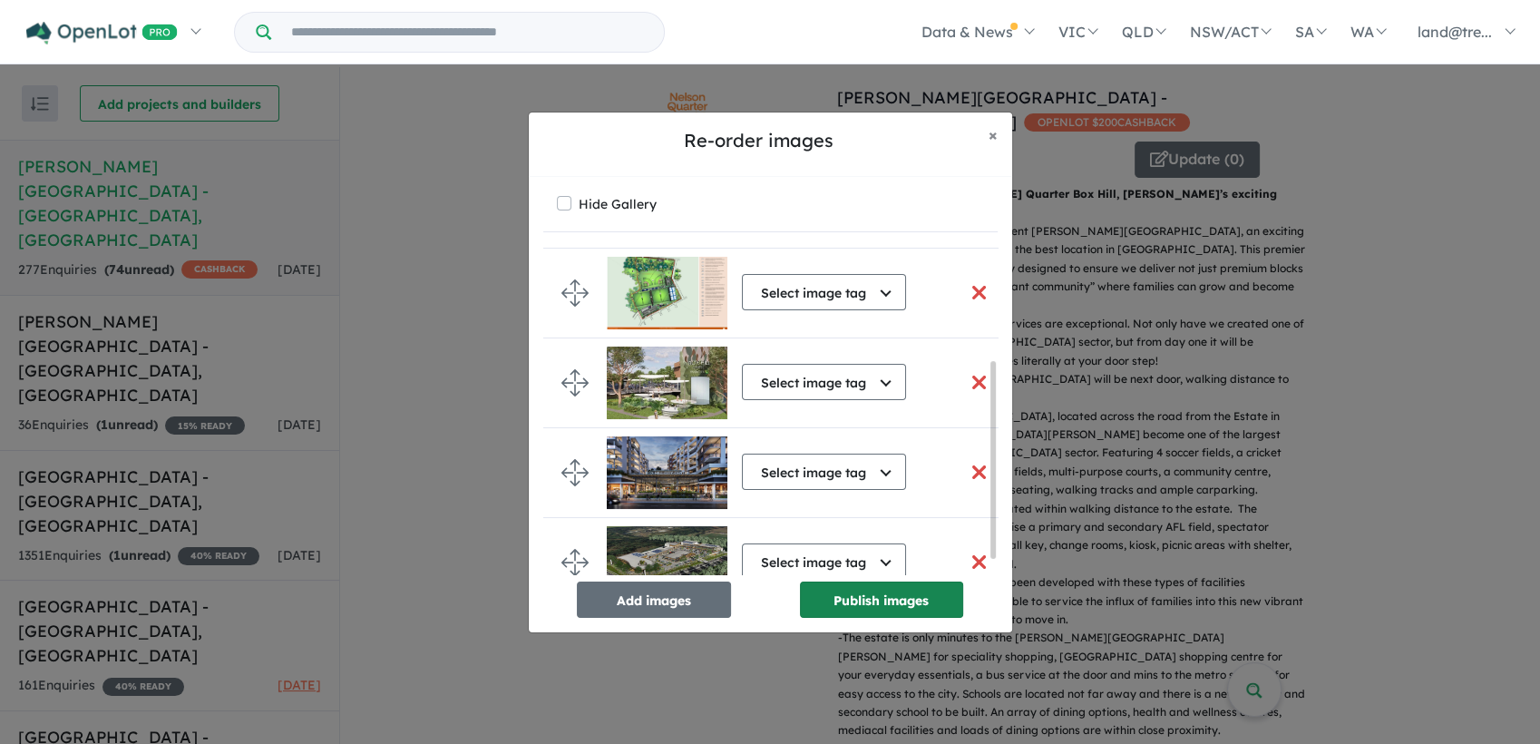
click at [865, 608] on button "Publish images" at bounding box center [881, 600] width 163 height 36
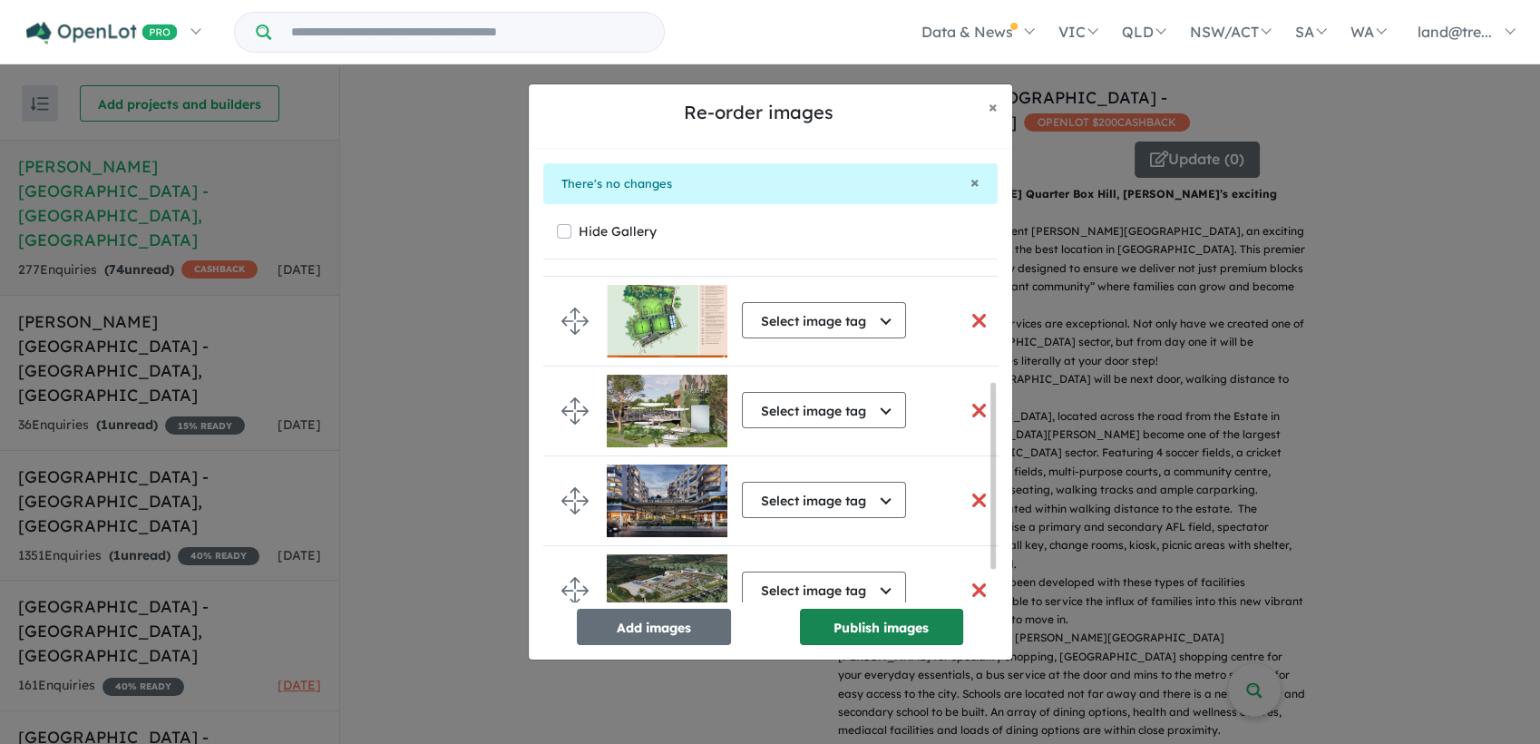
click at [865, 626] on button "Publish images" at bounding box center [881, 627] width 163 height 36
click at [999, 110] on button "× Close" at bounding box center [993, 106] width 38 height 45
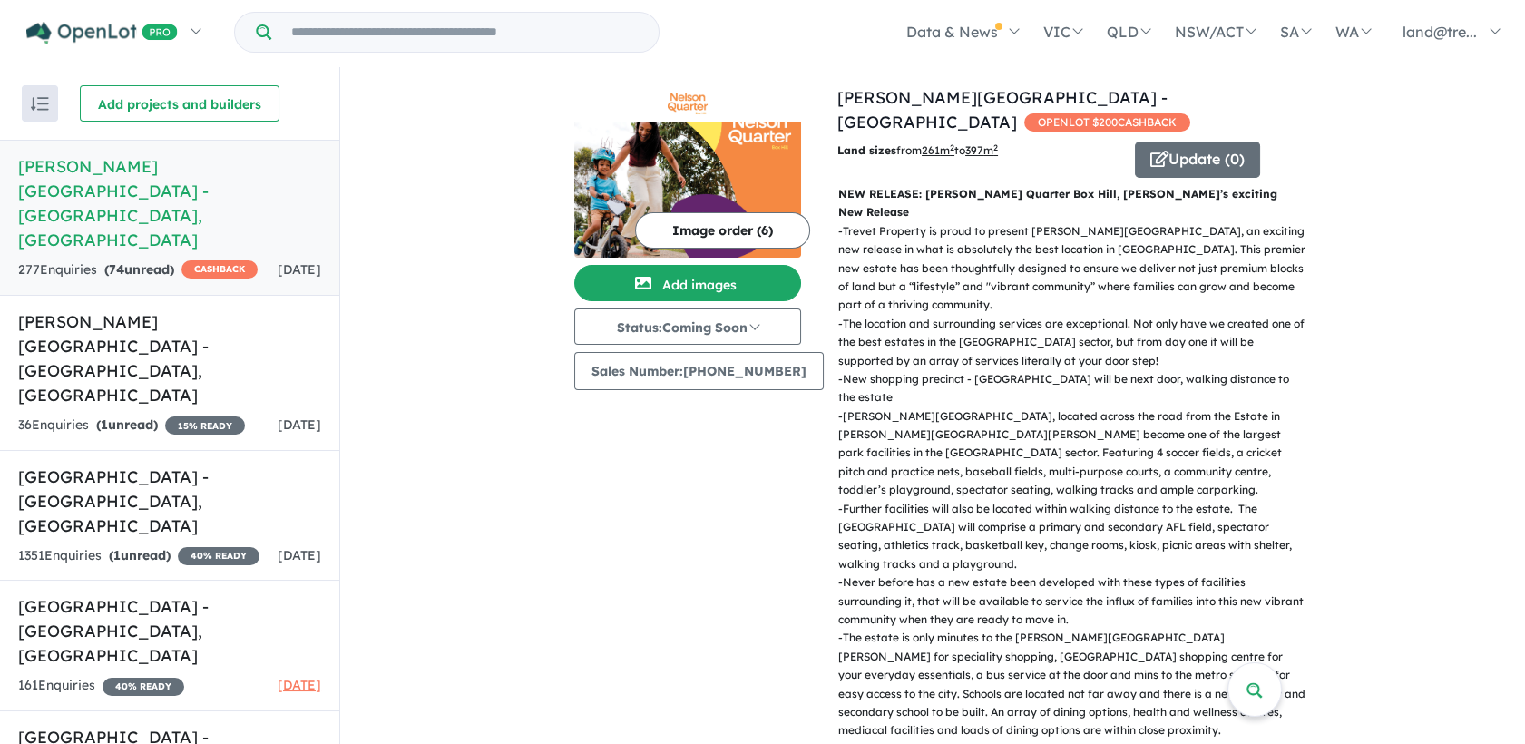
click at [708, 173] on img at bounding box center [687, 190] width 227 height 136
